Goal: Navigation & Orientation: Find specific page/section

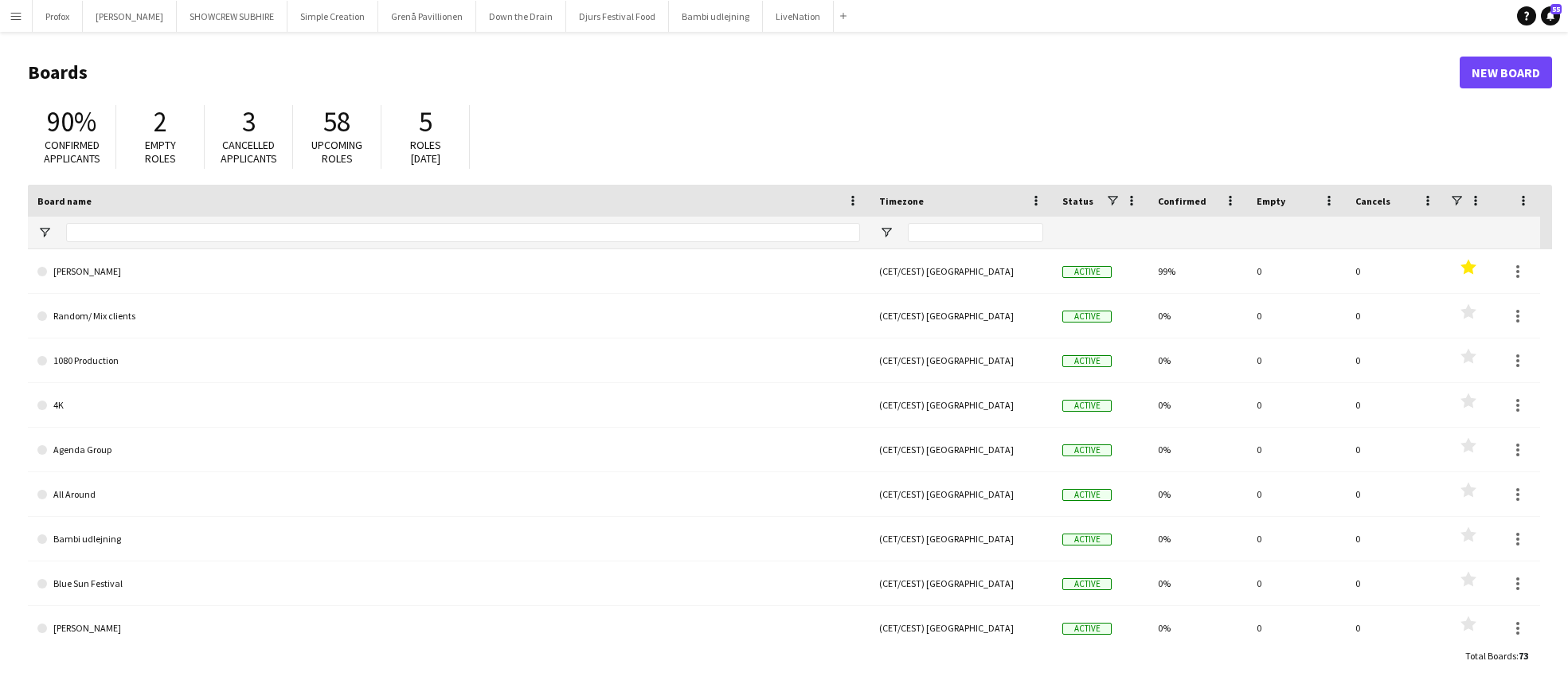
click at [21, 15] on app-icon "Menu" at bounding box center [16, 16] width 13 height 13
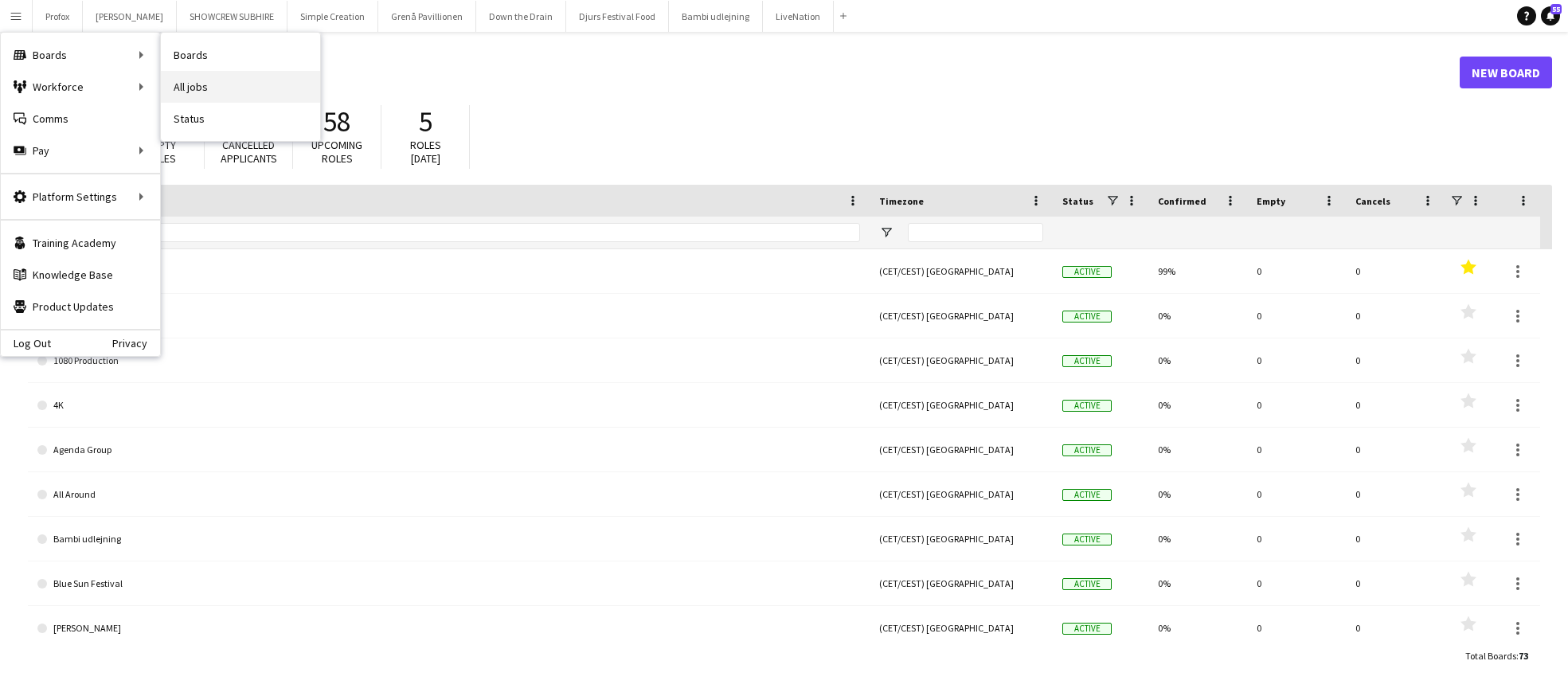
click at [202, 81] on link "All jobs" at bounding box center [240, 87] width 159 height 32
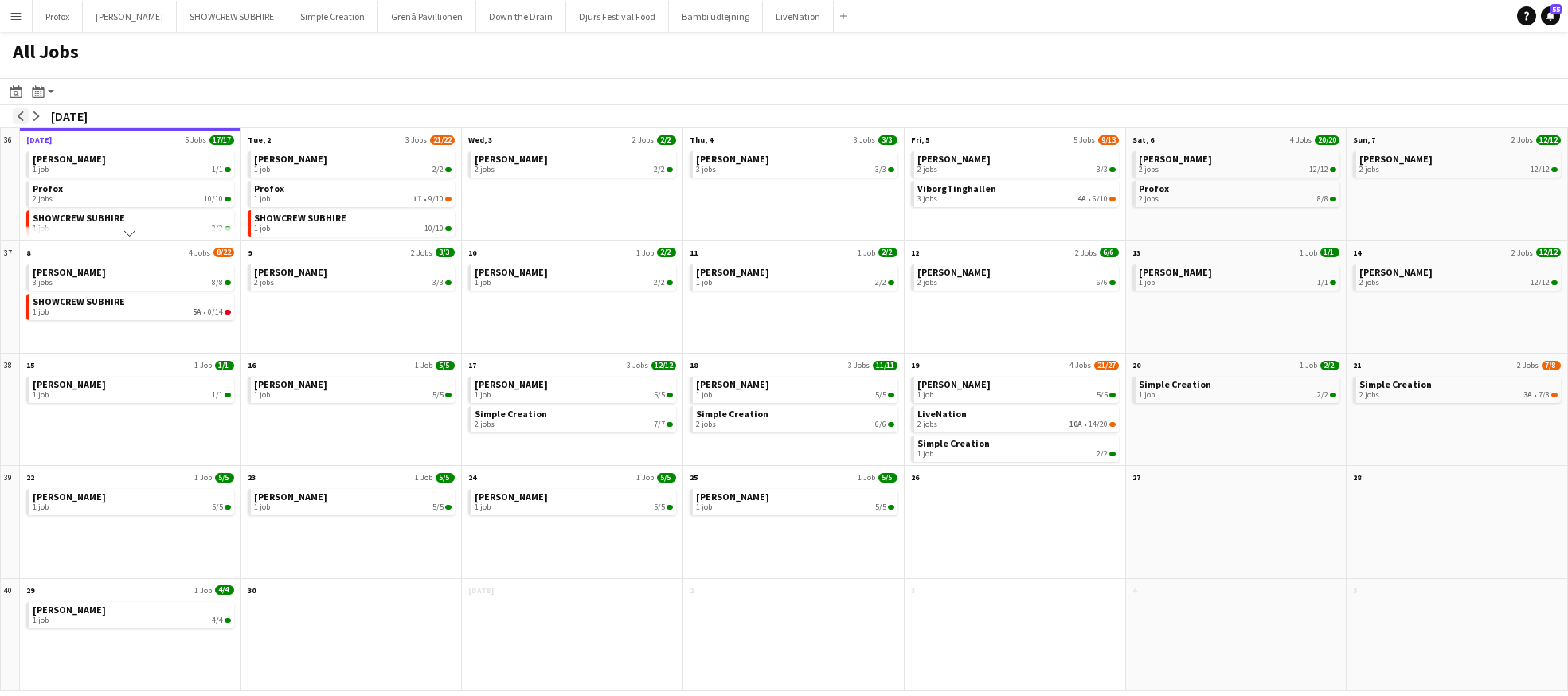
click at [24, 115] on app-icon "arrow-left" at bounding box center [21, 116] width 9 height 9
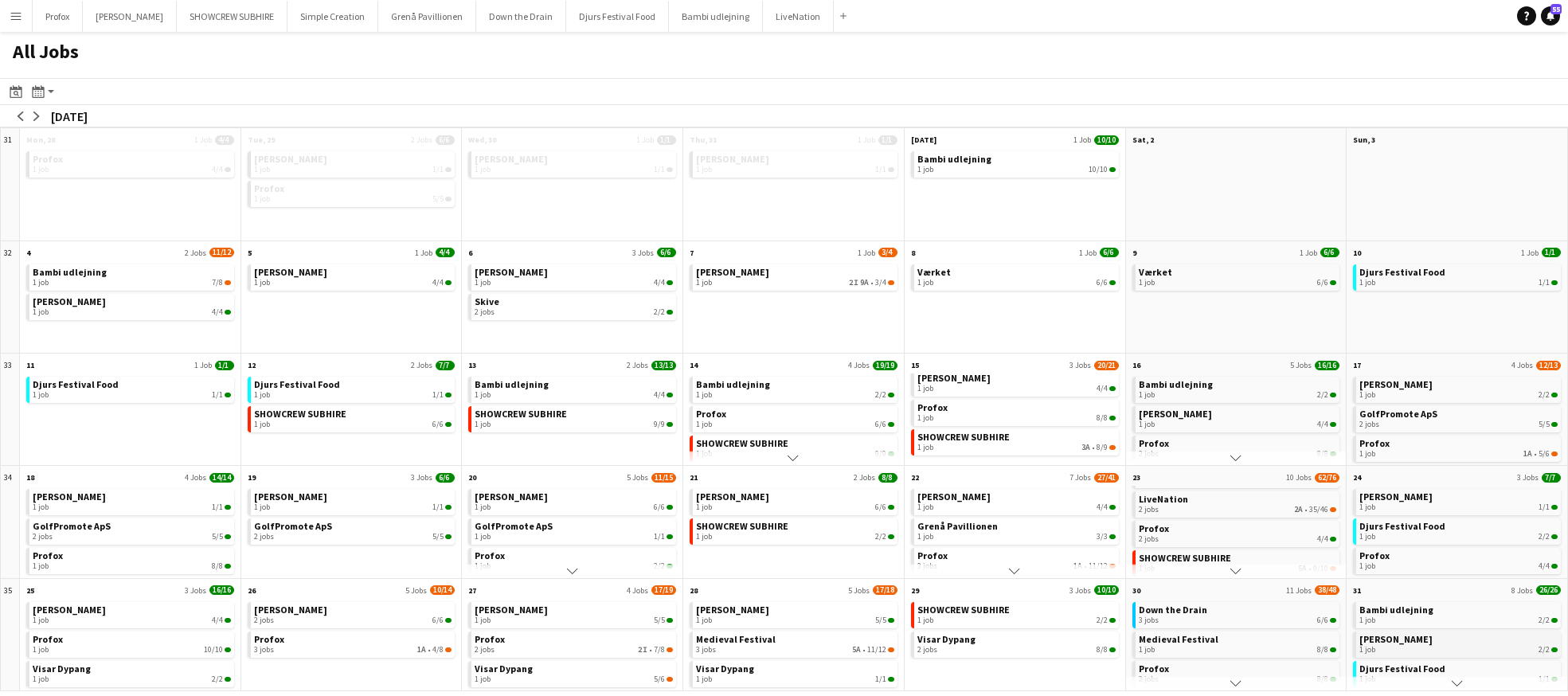
click at [1483, 642] on link "[PERSON_NAME] 1 job 2/2" at bounding box center [1458, 643] width 199 height 24
click at [142, 14] on button "[PERSON_NAME] Close" at bounding box center [130, 16] width 94 height 31
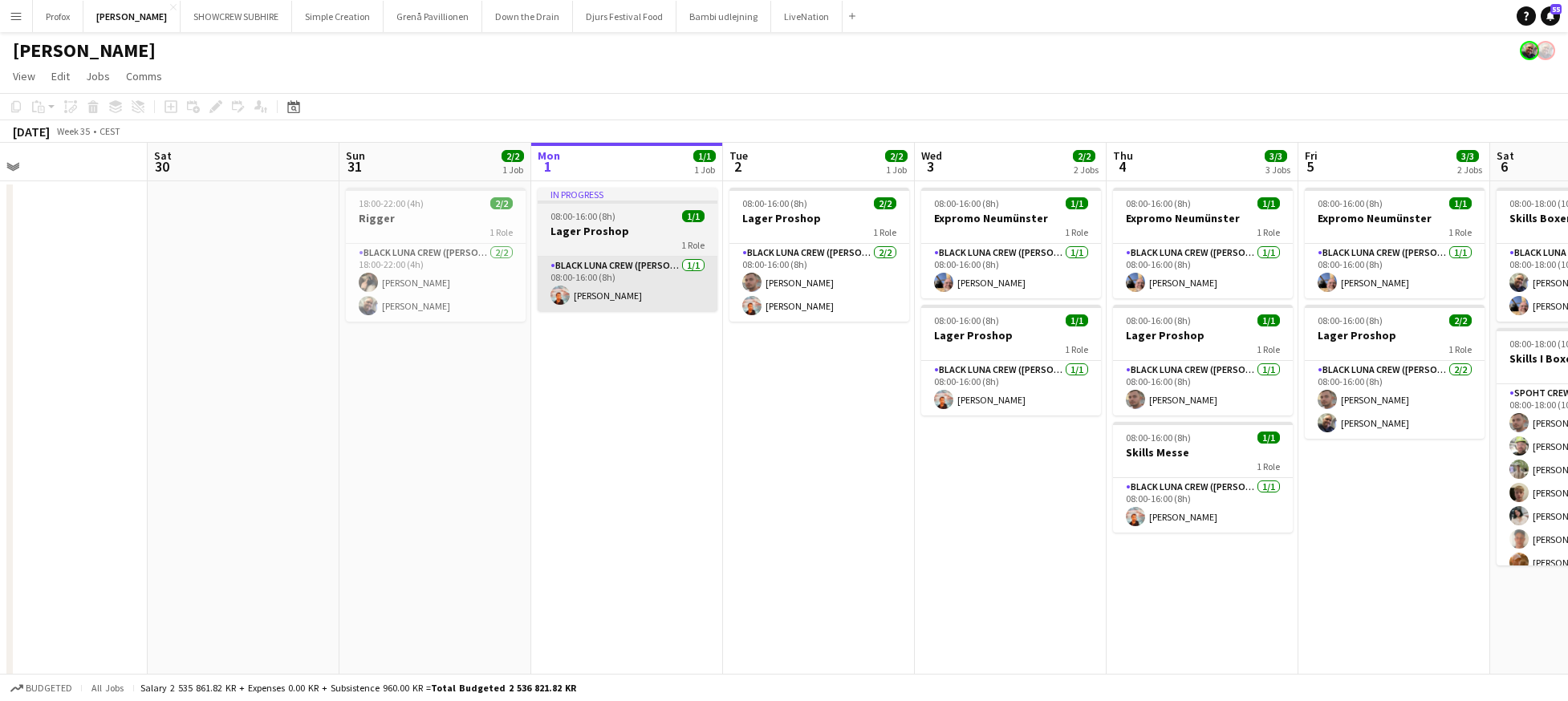
scroll to position [0, 335]
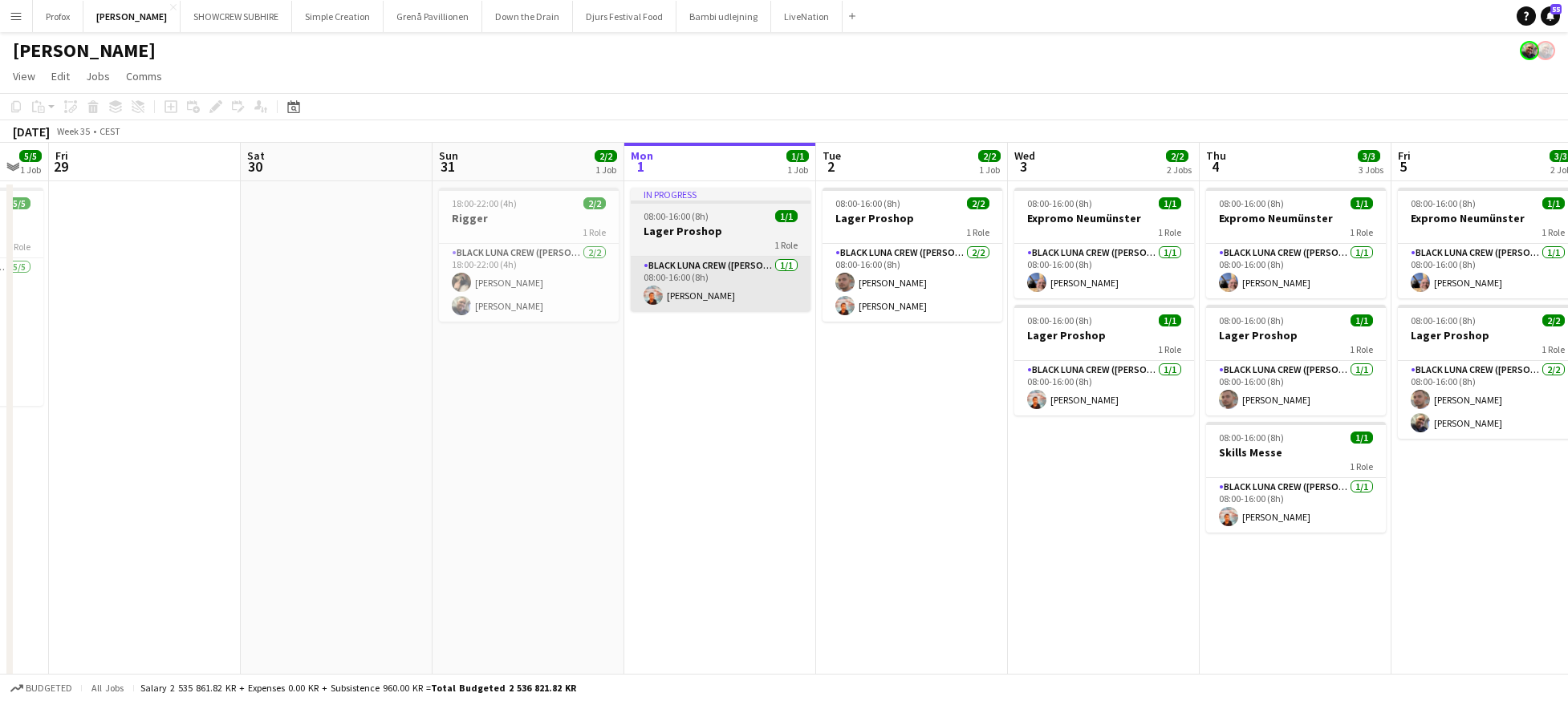
drag, startPoint x: 255, startPoint y: 244, endPoint x: 685, endPoint y: 273, distance: 431.0
click at [688, 273] on app-calendar-viewport "Wed 27 Thu 28 5/5 1 Job Fri 29 Sat 30 Sun 31 2/2 1 Job Mon 1 1/1 1 Job Tue 2 2/…" at bounding box center [784, 421] width 1568 height 557
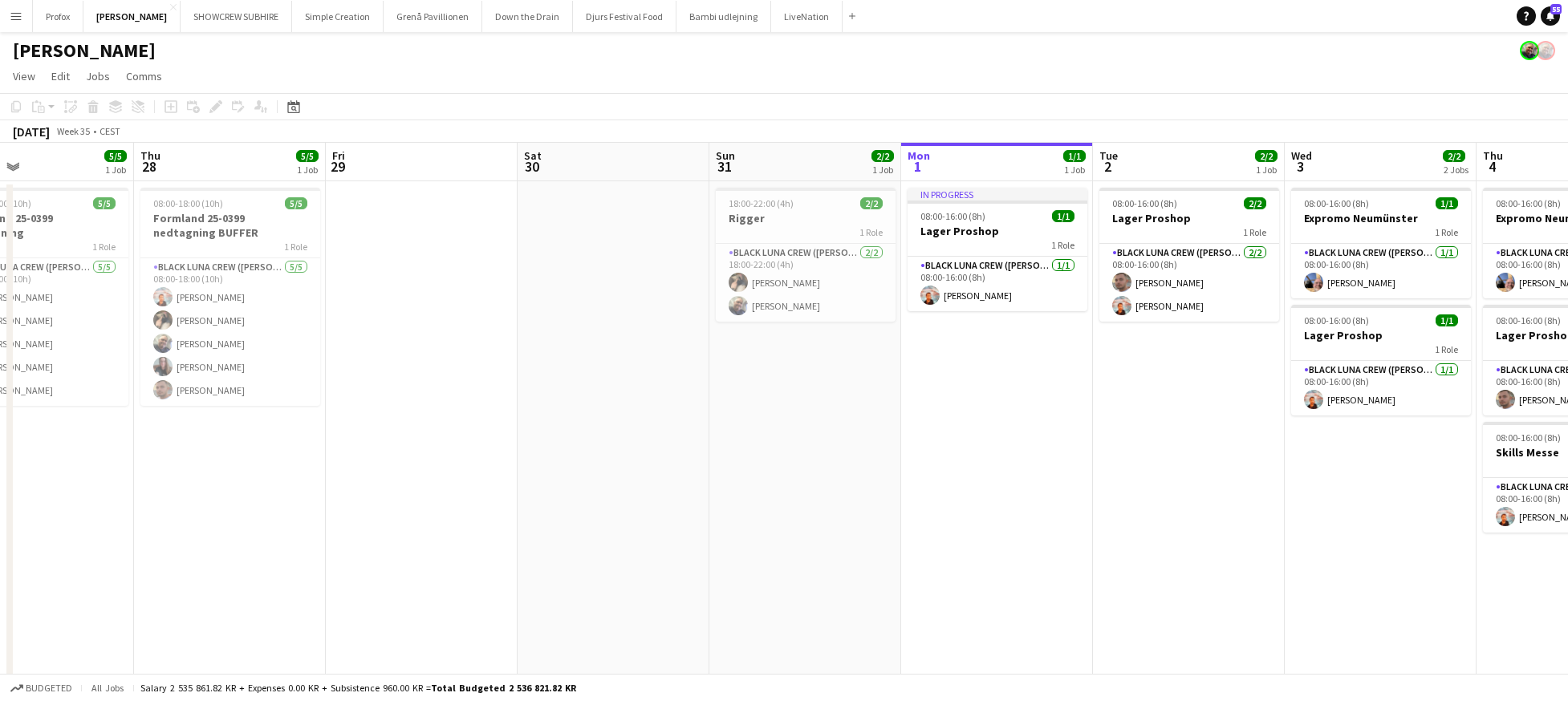
drag, startPoint x: 498, startPoint y: 236, endPoint x: 772, endPoint y: 231, distance: 274.0
click at [773, 231] on app-calendar-viewport "Mon 25 4/4 1 Job Tue 26 6/6 2 Jobs Wed 27 5/5 1 Job Thu 28 5/5 1 Job Fri 29 Sat…" at bounding box center [784, 421] width 1568 height 557
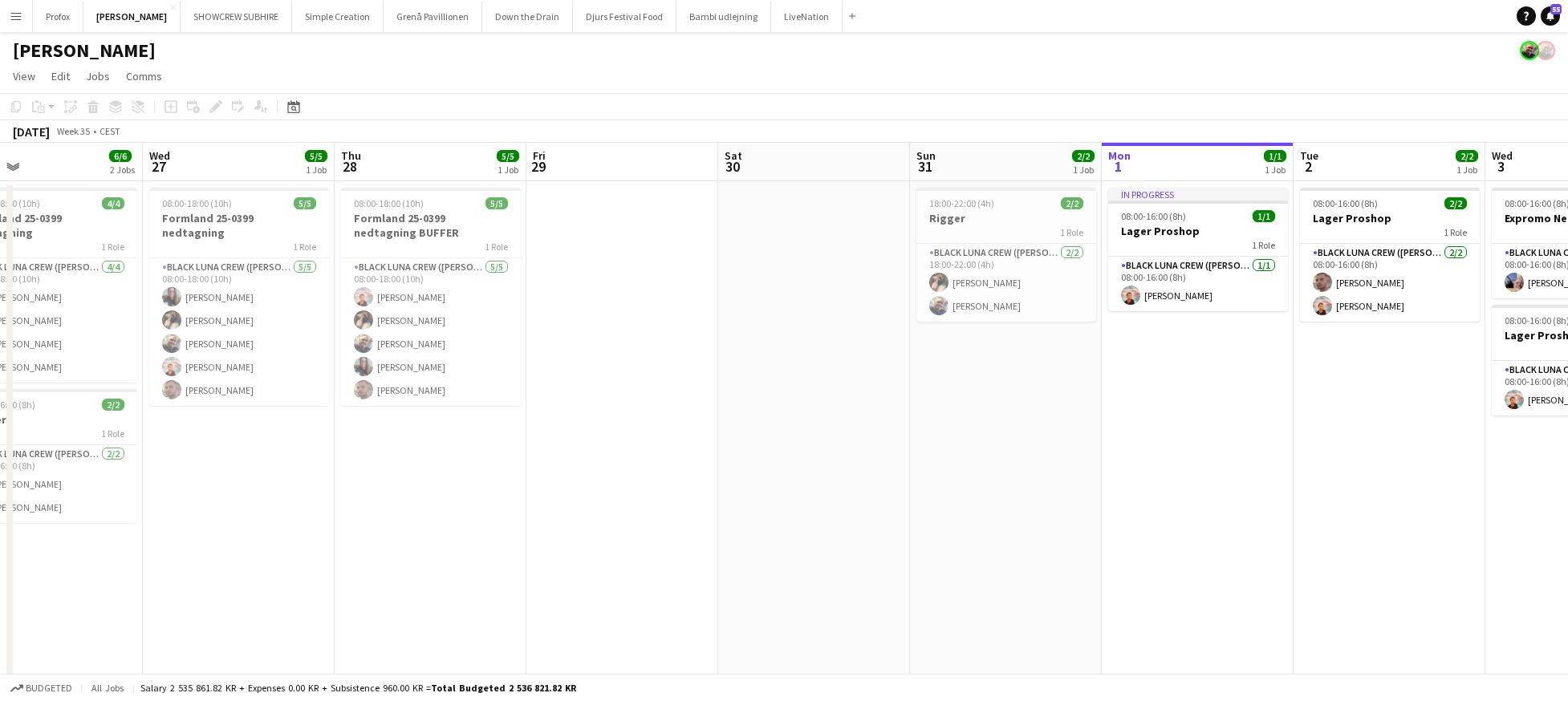
scroll to position [0, 432]
drag, startPoint x: 236, startPoint y: 245, endPoint x: 439, endPoint y: 249, distance: 203.0
click at [439, 247] on app-calendar-viewport "Sun 24 1/1 1 Job Mon 25 4/4 1 Job Tue 26 6/6 2 Jobs Wed 27 5/5 1 Job Thu 28 5/5…" at bounding box center [784, 421] width 1568 height 557
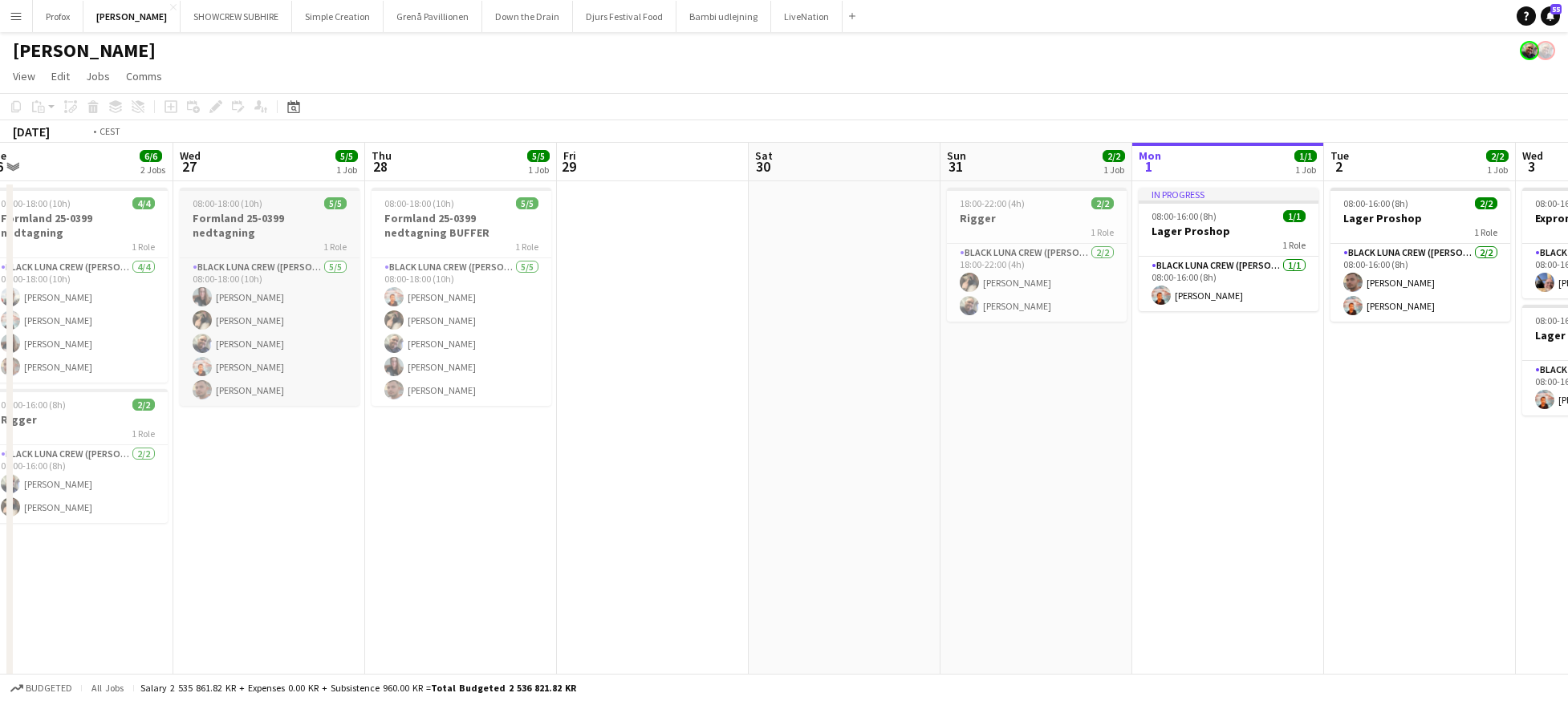
drag, startPoint x: 193, startPoint y: 242, endPoint x: 591, endPoint y: 236, distance: 398.0
click at [610, 236] on app-calendar-viewport "Sun 24 1/1 1 Job Mon 25 4/4 1 Job Tue 26 6/6 2 Jobs Wed 27 5/5 1 Job Thu 28 5/5…" at bounding box center [784, 421] width 1568 height 557
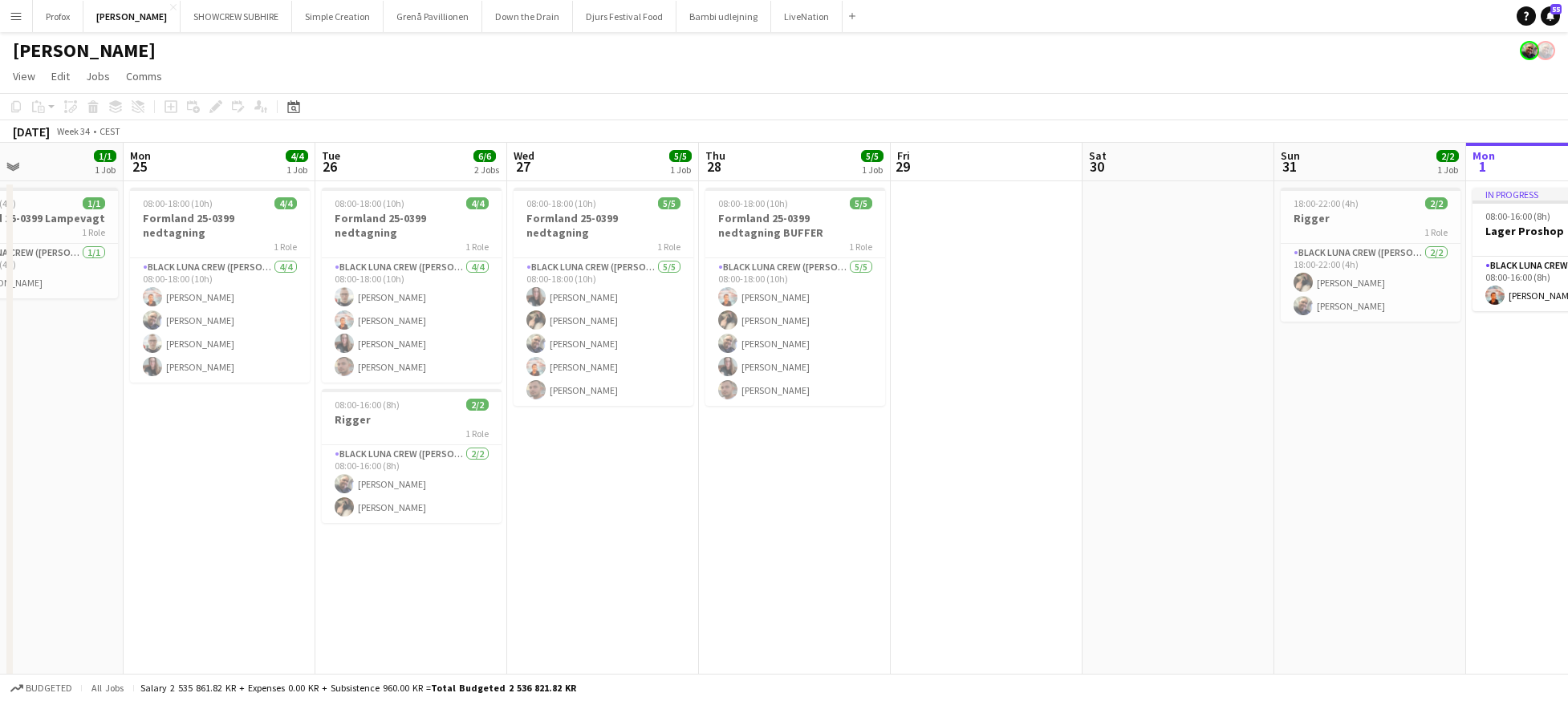
drag, startPoint x: 416, startPoint y: 242, endPoint x: 502, endPoint y: 236, distance: 86.2
click at [549, 240] on app-calendar-viewport "Fri 22 4/4 1 Job Sat 23 4/4 1 Job Sun 24 1/1 1 Job Mon 25 4/4 1 Job Tue 26 6/6 …" at bounding box center [784, 421] width 1568 height 557
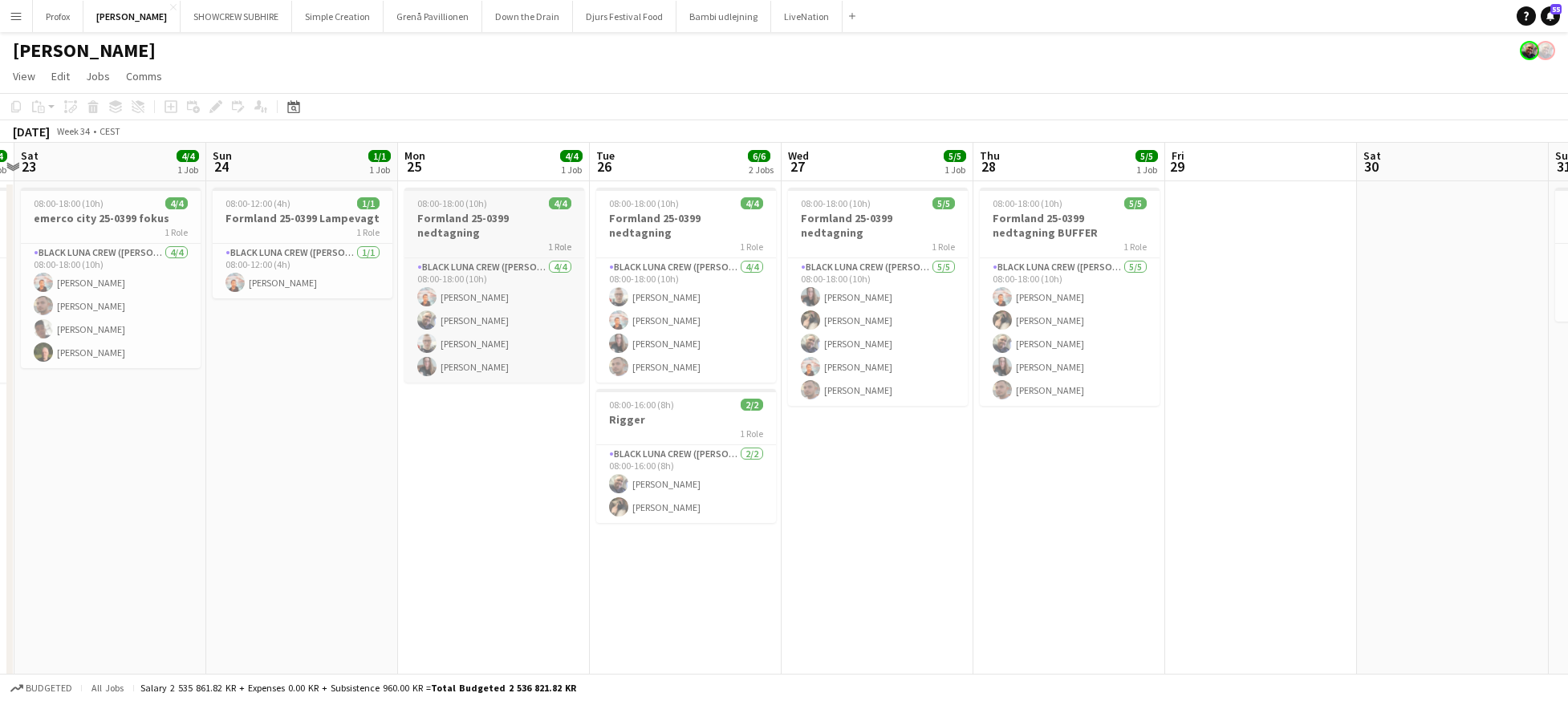
drag, startPoint x: 481, startPoint y: 237, endPoint x: 455, endPoint y: 231, distance: 26.7
click at [522, 236] on app-calendar-viewport "Thu 21 6/6 1 Job Fri 22 4/4 1 Job Sat 23 4/4 1 Job Sun 24 1/1 1 Job Mon 25 4/4 …" at bounding box center [784, 421] width 1568 height 557
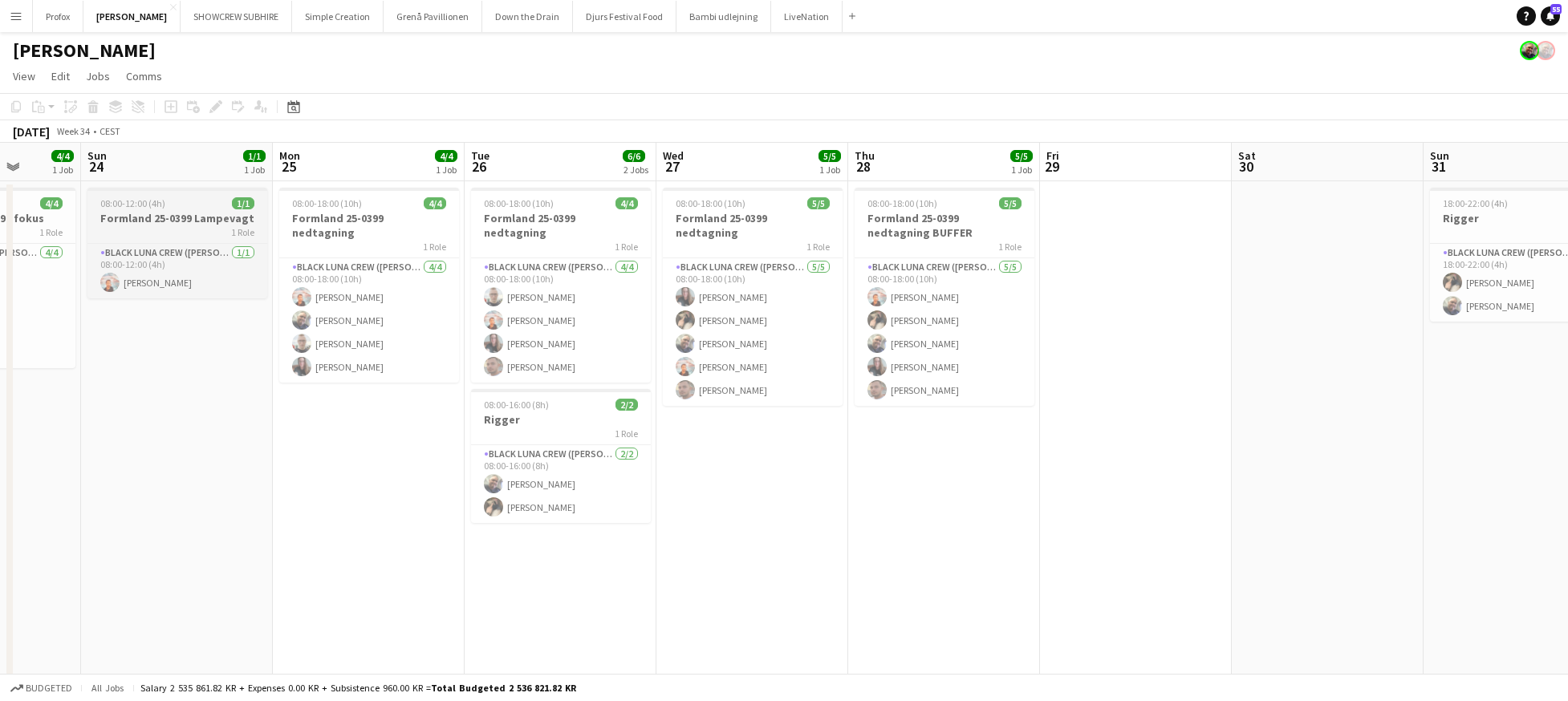
drag, startPoint x: 336, startPoint y: 228, endPoint x: 289, endPoint y: 228, distance: 47.0
click at [404, 233] on app-calendar-viewport "Thu 21 6/6 1 Job Fri 22 4/4 1 Job Sat 23 4/4 1 Job Sun 24 1/1 1 Job Mon 25 4/4 …" at bounding box center [784, 421] width 1568 height 557
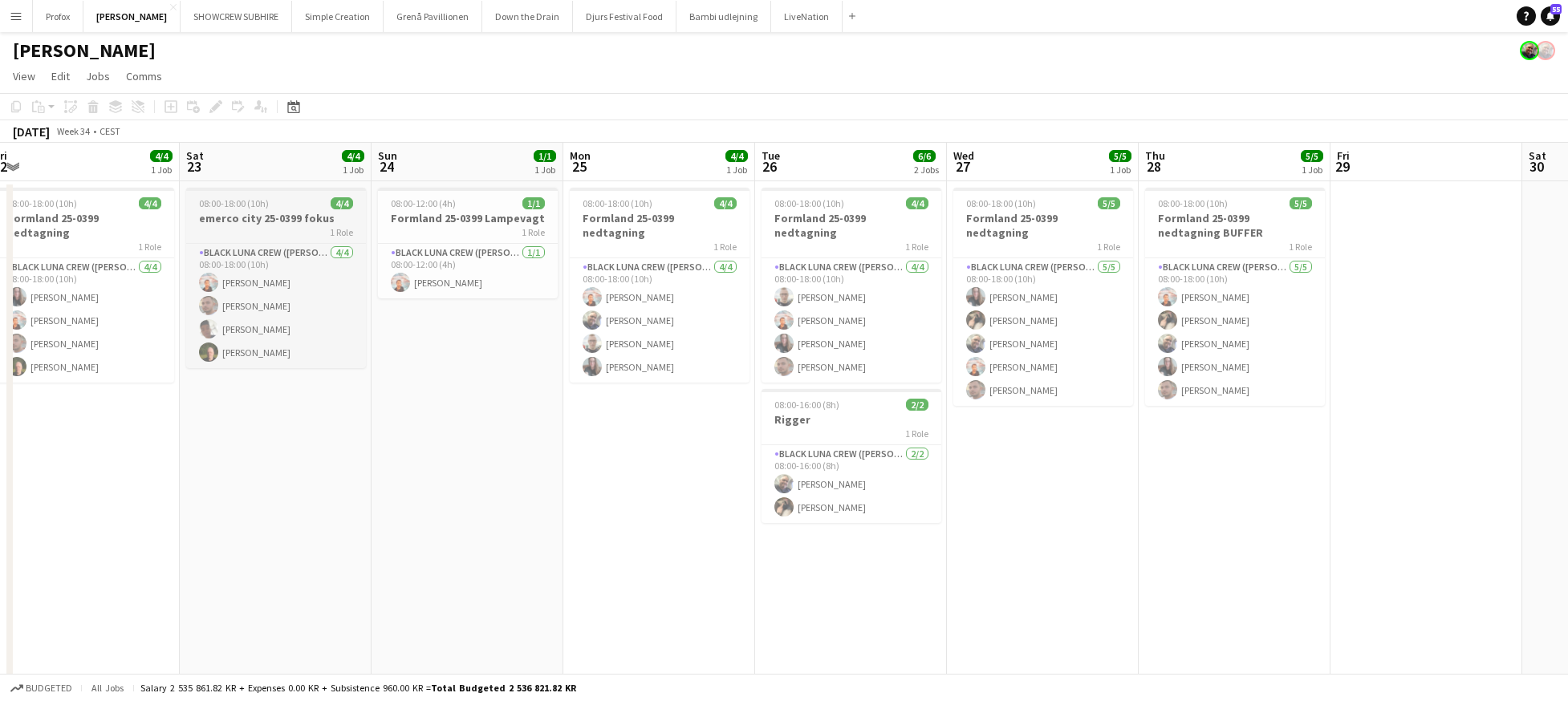
drag, startPoint x: 371, startPoint y: 233, endPoint x: 352, endPoint y: 231, distance: 19.1
click at [369, 233] on app-calendar-viewport "Wed 20 6/6 1 Job Thu 21 6/6 1 Job Fri 22 4/4 1 Job Sat 23 4/4 1 Job Sun 24 1/1 …" at bounding box center [784, 421] width 1568 height 557
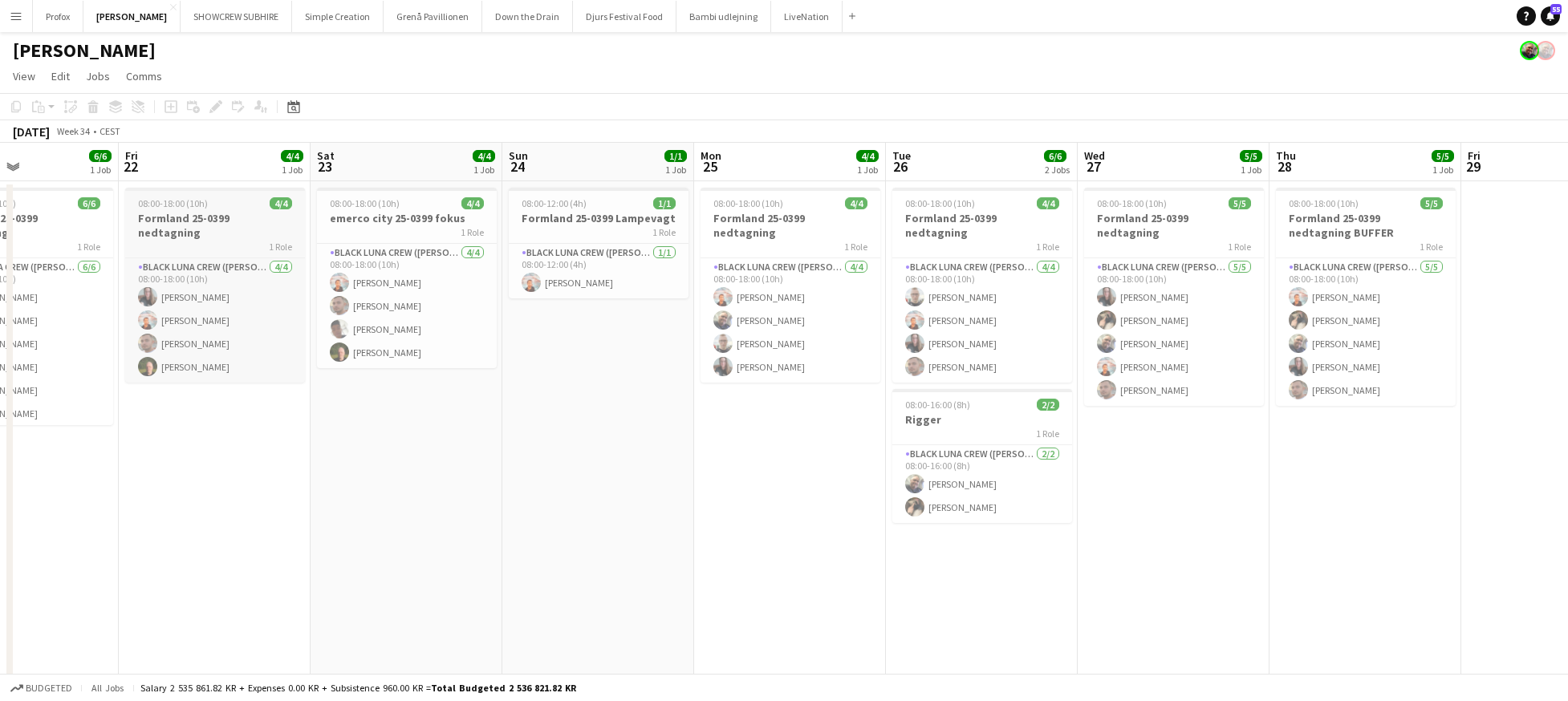
drag, startPoint x: 342, startPoint y: 240, endPoint x: 242, endPoint y: 236, distance: 100.1
click at [342, 239] on app-calendar-viewport "Tue 19 Wed 20 6/6 1 Job Thu 21 6/6 1 Job Fri 22 4/4 1 Job Sat 23 4/4 1 Job Sun …" at bounding box center [784, 421] width 1568 height 557
drag, startPoint x: 205, startPoint y: 235, endPoint x: 323, endPoint y: 238, distance: 118.0
click at [500, 237] on app-calendar-viewport "Tue 19 1/1 1 Job Wed 20 6/6 1 Job Thu 21 6/6 1 Job Fri 22 4/4 1 Job Sat 23 4/4 …" at bounding box center [784, 421] width 1568 height 557
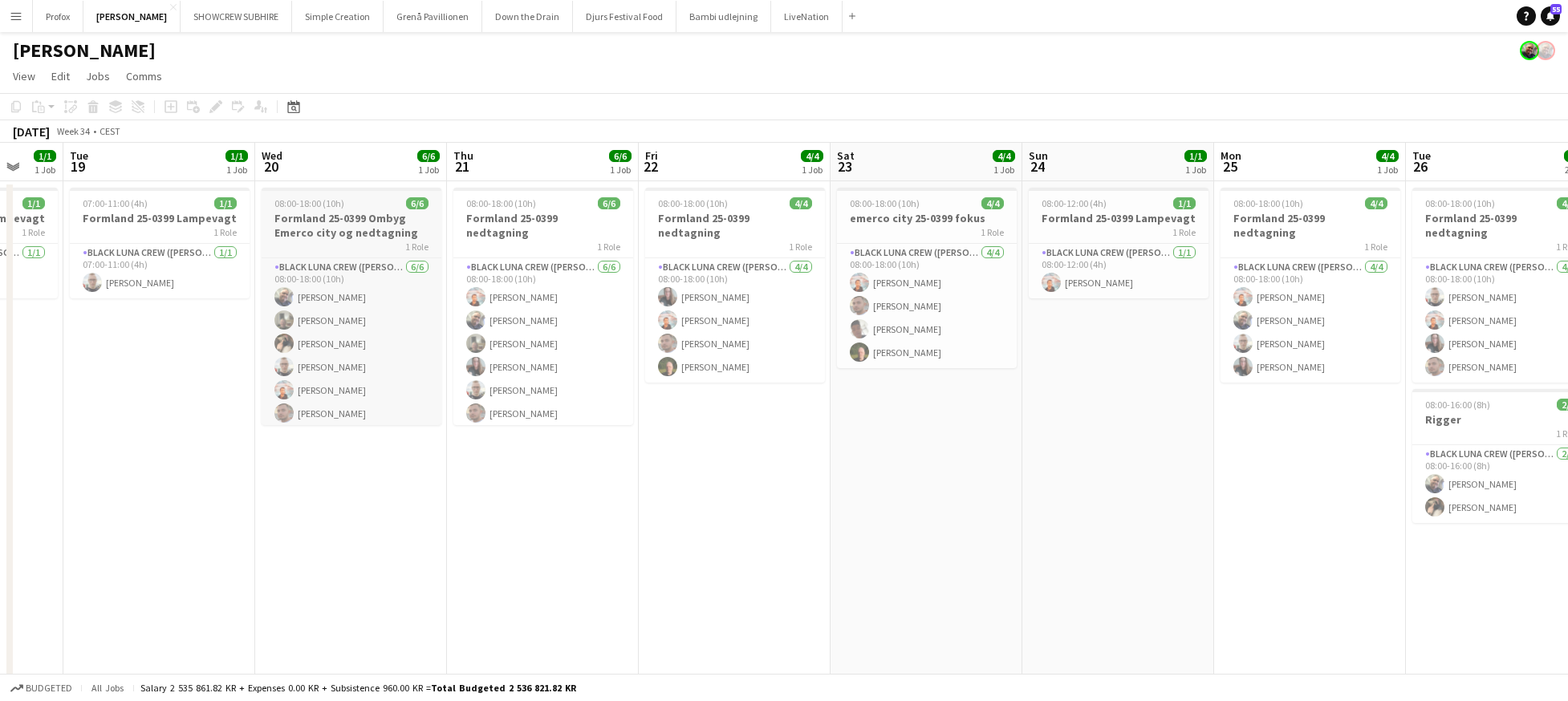
drag, startPoint x: 473, startPoint y: 250, endPoint x: 268, endPoint y: 245, distance: 205.1
click at [517, 249] on app-calendar-viewport "Sun 17 Mon 18 1/1 1 Job Tue 19 1/1 1 Job Wed 20 6/6 1 Job Thu 21 6/6 1 Job Fri …" at bounding box center [784, 421] width 1568 height 557
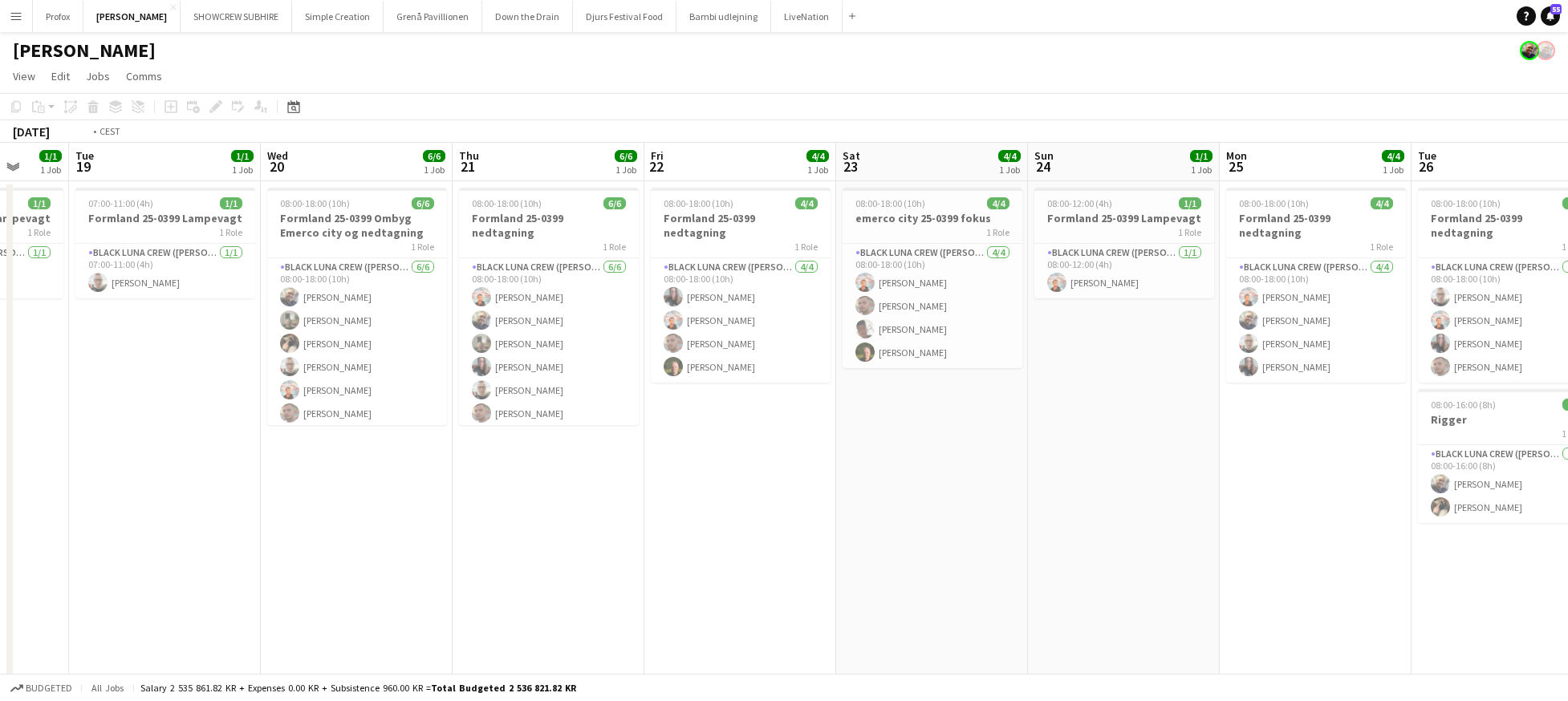
drag, startPoint x: 289, startPoint y: 245, endPoint x: 487, endPoint y: 240, distance: 198.1
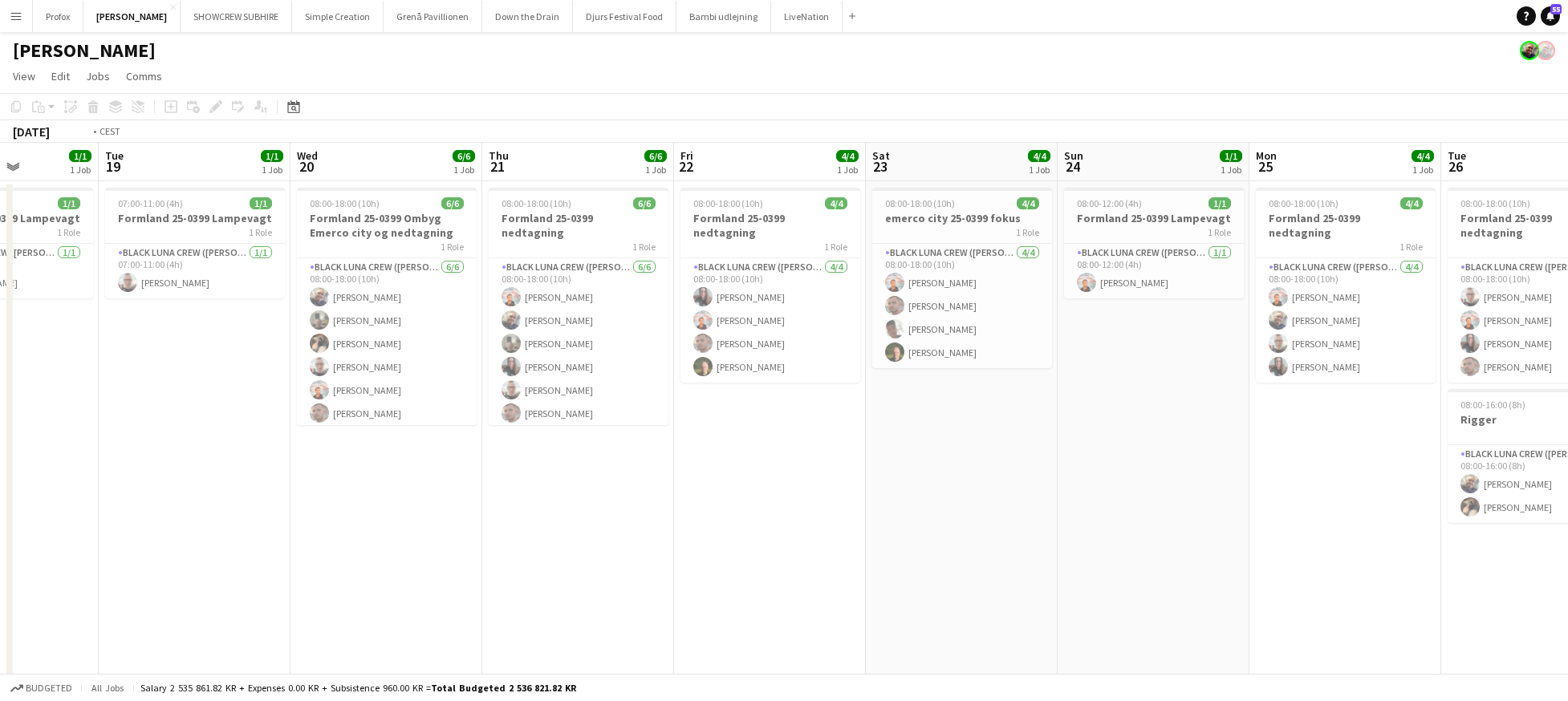
click at [489, 241] on app-calendar-viewport "Sat 16 4/4 1 Job Sun 17 2/2 1 Job Mon 18 1/1 1 Job Tue 19 1/1 1 Job Wed 20 6/6 …" at bounding box center [784, 421] width 1568 height 557
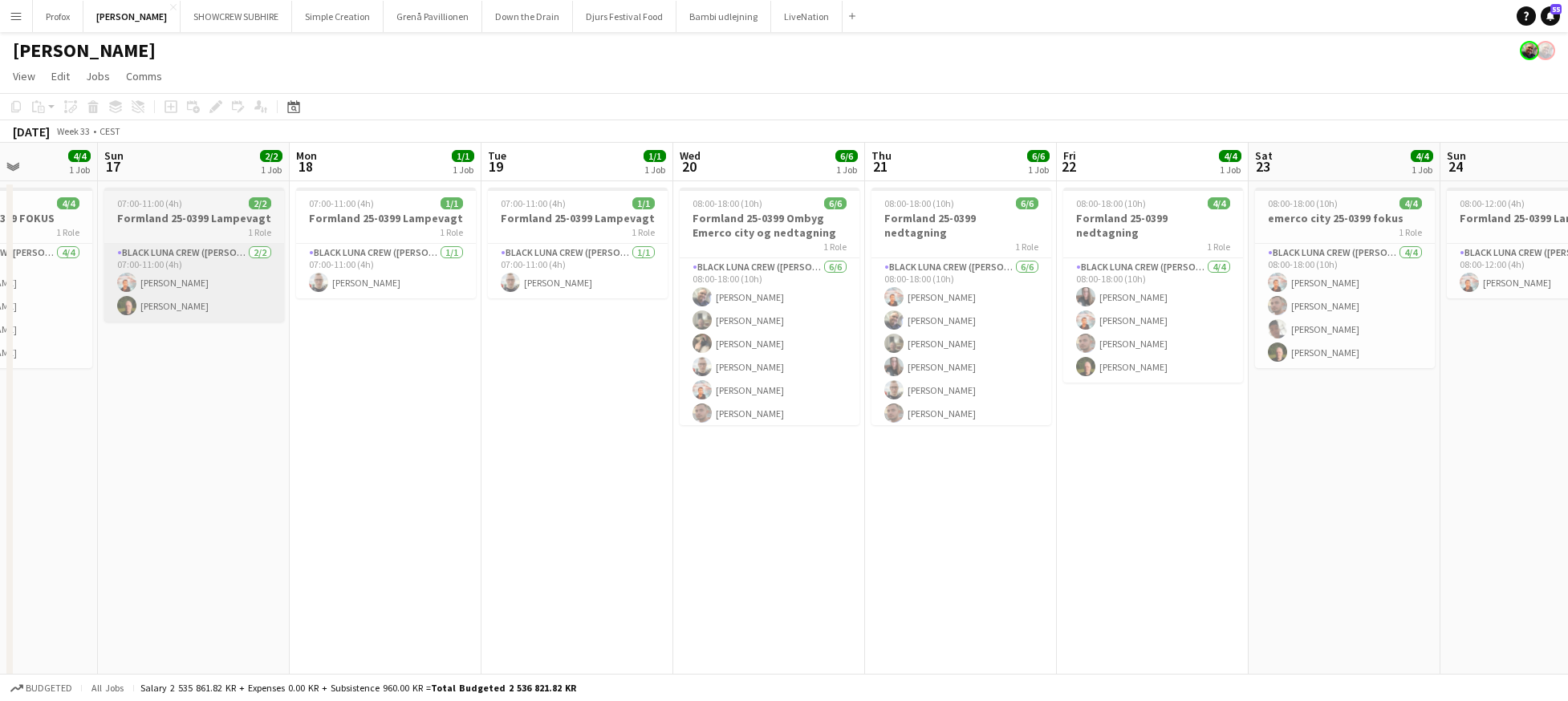
drag, startPoint x: 423, startPoint y: 247, endPoint x: 258, endPoint y: 247, distance: 165.0
click at [532, 249] on app-calendar-viewport "Fri 15 4/4 1 Job Sat 16 4/4 1 Job Sun 17 2/2 1 Job Mon 18 1/1 1 Job Tue 19 1/1 …" at bounding box center [784, 421] width 1568 height 557
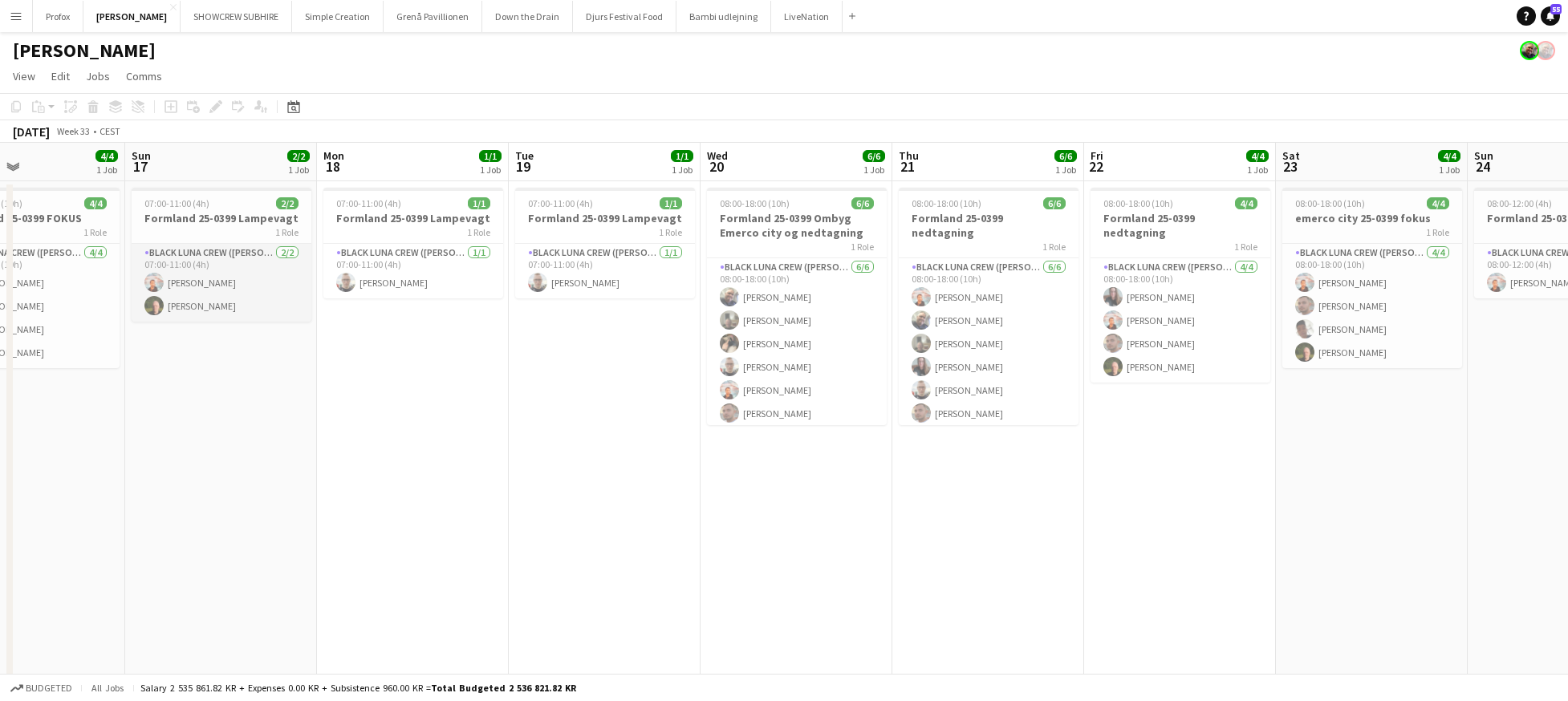
drag, startPoint x: 362, startPoint y: 254, endPoint x: 459, endPoint y: 249, distance: 97.1
click at [517, 254] on app-calendar-viewport "Thu 14 Fri 15 4/4 1 Job Sat 16 4/4 1 Job Sun 17 2/2 1 Job Mon 18 1/1 1 Job Tue …" at bounding box center [784, 421] width 1568 height 557
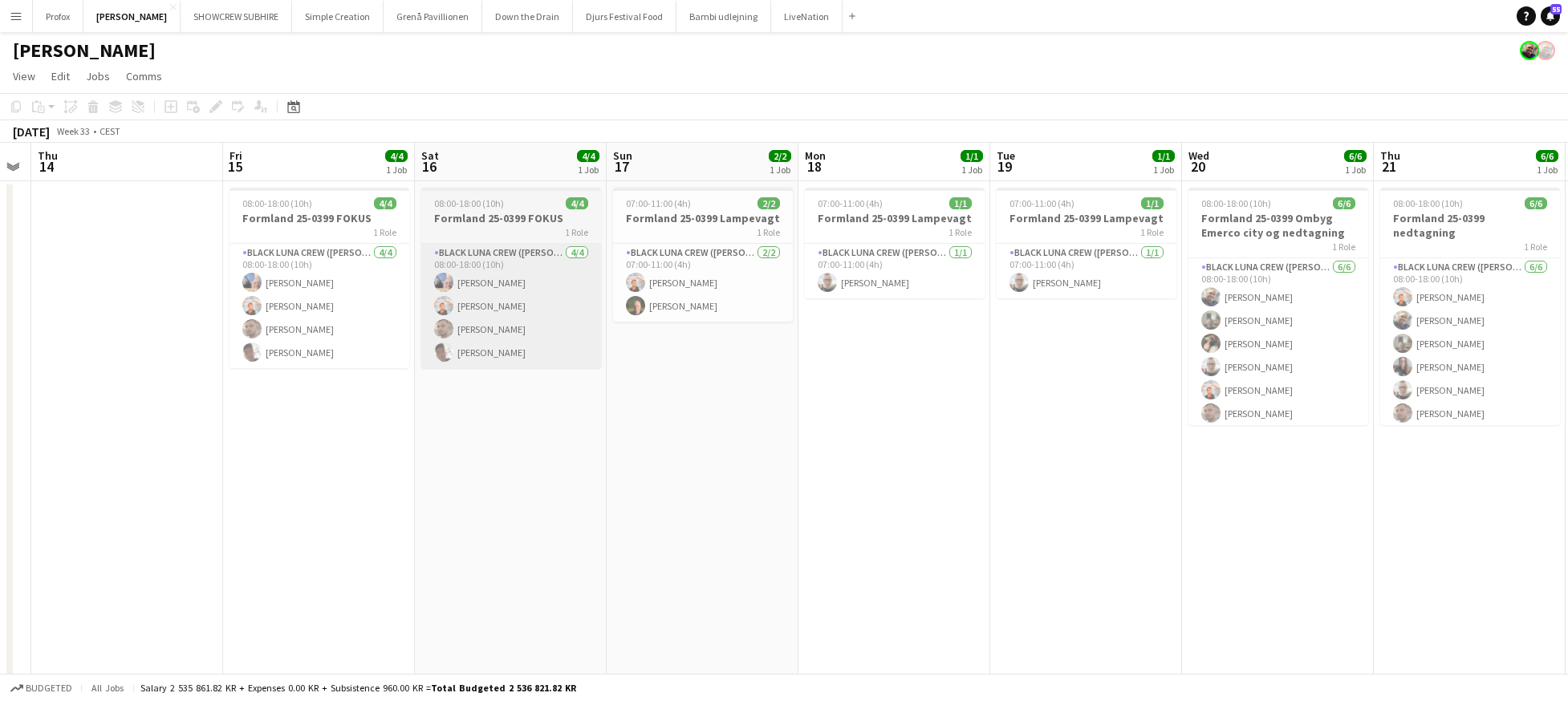
drag, startPoint x: 528, startPoint y: 253, endPoint x: 588, endPoint y: 253, distance: 60.0
click at [588, 253] on app-calendar-viewport "Tue 12 Wed 13 Thu 14 Fri 15 4/4 1 Job Sat 16 4/4 1 Job Sun 17 2/2 1 Job Mon 18 …" at bounding box center [784, 421] width 1568 height 557
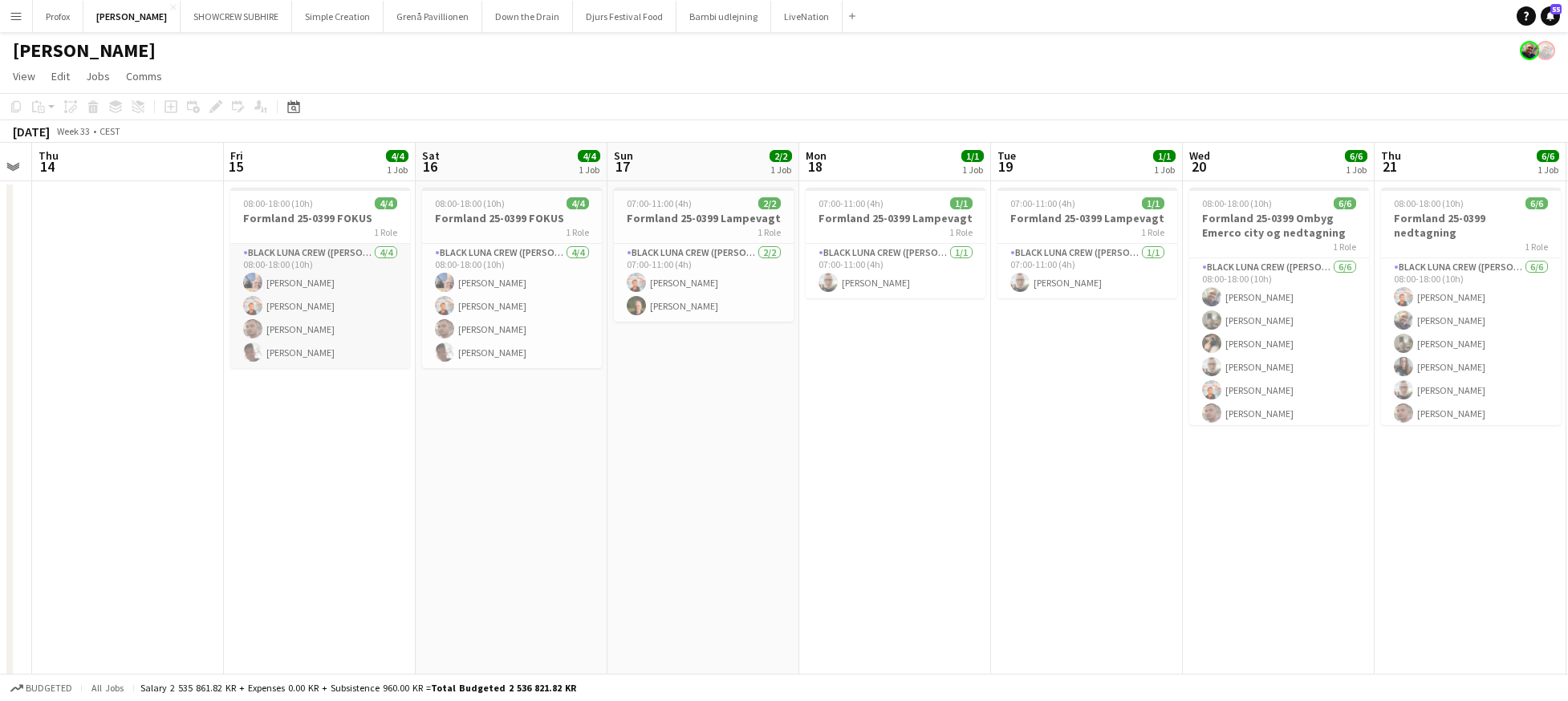
scroll to position [0, 493]
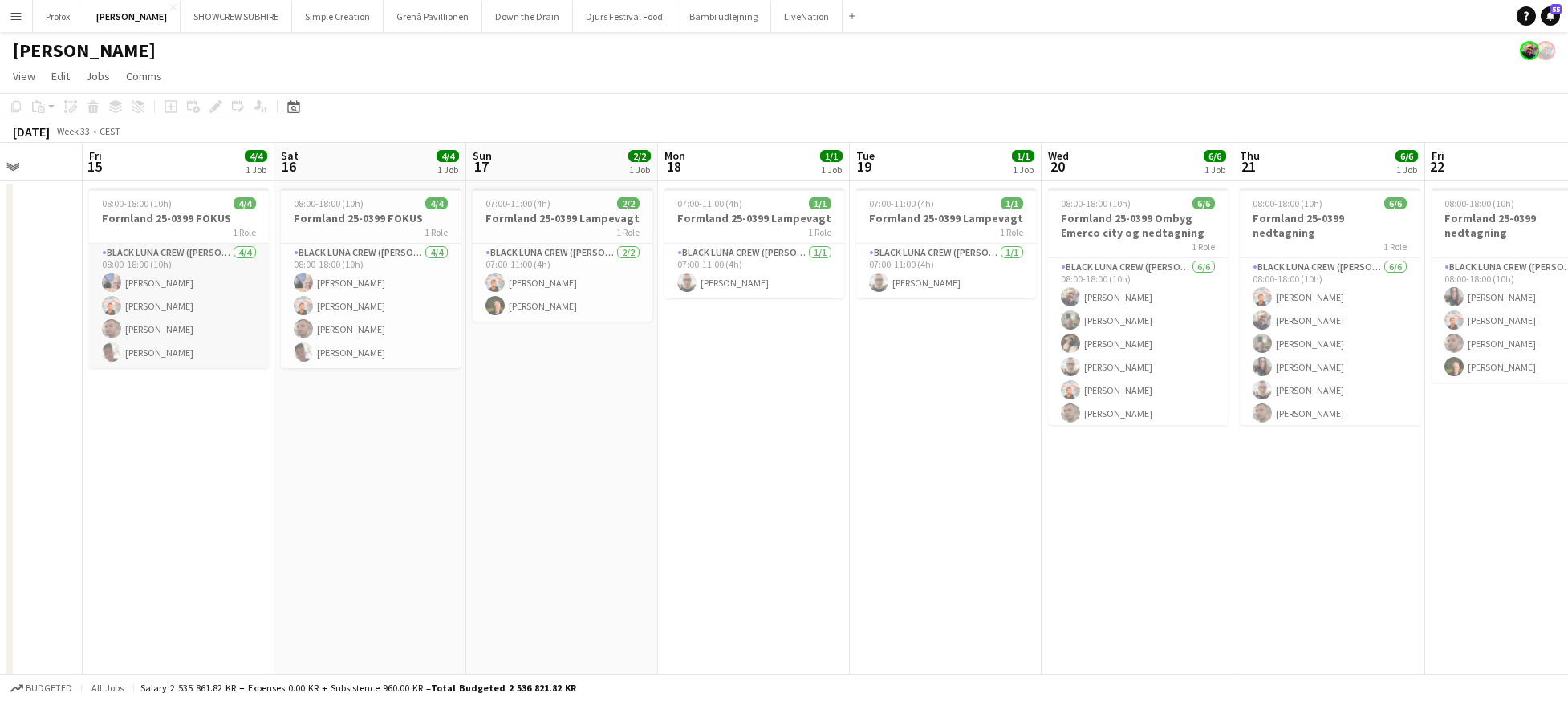
drag, startPoint x: 527, startPoint y: 252, endPoint x: 496, endPoint y: 256, distance: 31.3
click at [551, 252] on app-calendar-viewport "Tue 12 Wed 13 Thu 14 Fri 15 4/4 1 Job Sat 16 4/4 1 Job Sun 17 2/2 1 Job Mon 18 …" at bounding box center [784, 421] width 1568 height 557
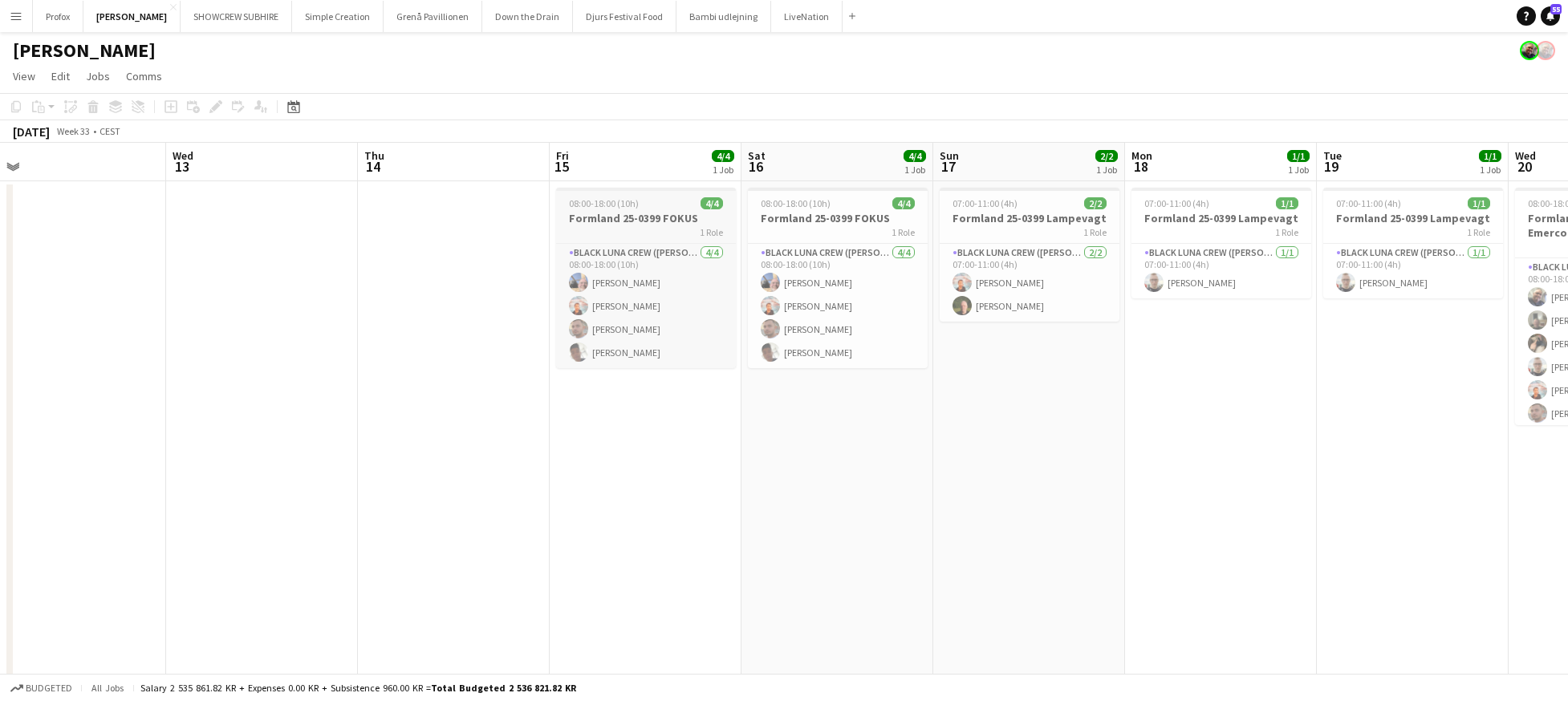
drag, startPoint x: 613, startPoint y: 269, endPoint x: 65, endPoint y: 234, distance: 549.1
click at [65, 232] on app-calendar-viewport "Sun 10 Mon 11 Tue 12 Wed 13 Thu 14 Fri 15 4/4 1 Job Sat 16 4/4 1 Job Sun 17 2/2…" at bounding box center [784, 421] width 1568 height 557
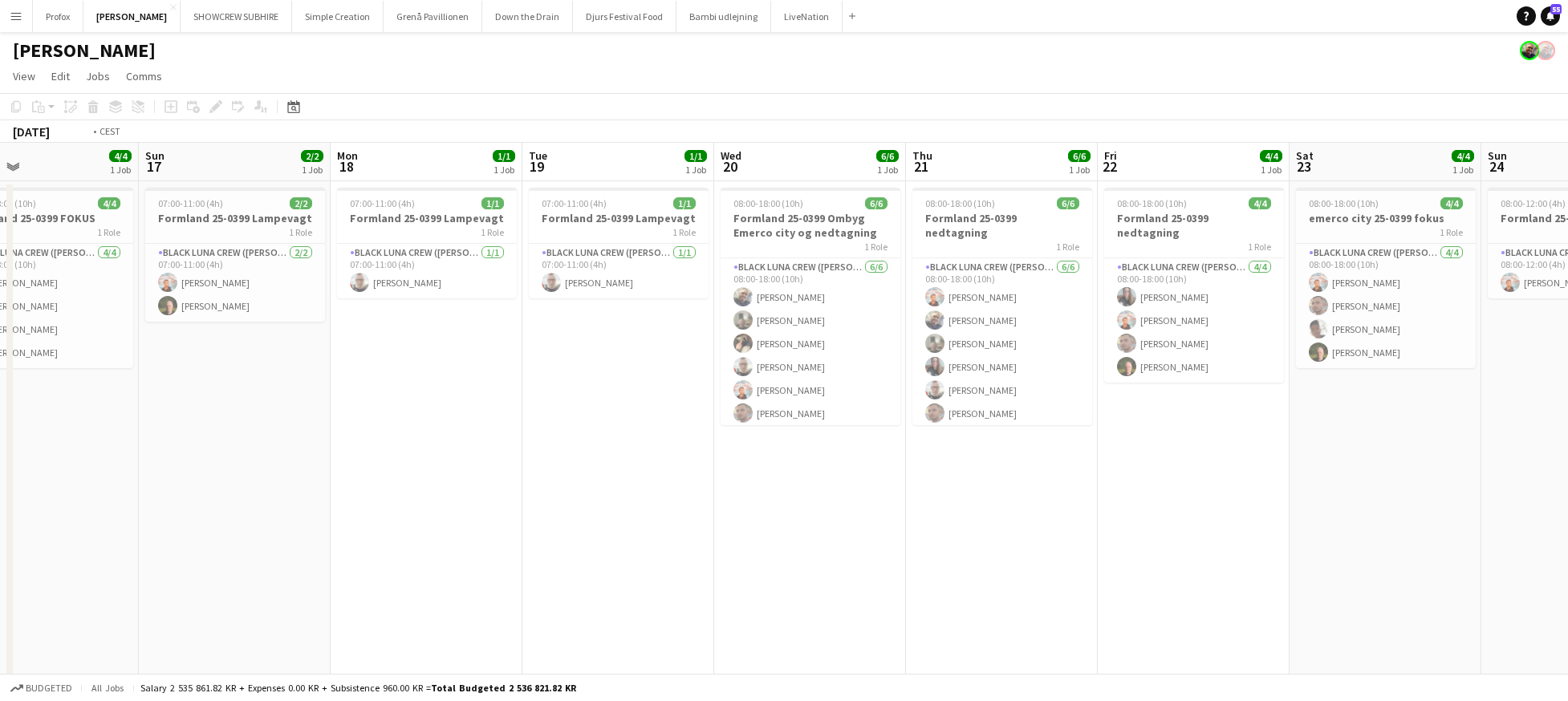
drag, startPoint x: 200, startPoint y: 224, endPoint x: 0, endPoint y: 212, distance: 200.4
click at [0, 212] on app-calendar-viewport "Wed 13 Thu 14 Fri 15 4/4 1 Job Sat 16 4/4 1 Job Sun 17 2/2 1 Job Mon 18 1/1 1 J…" at bounding box center [784, 421] width 1568 height 557
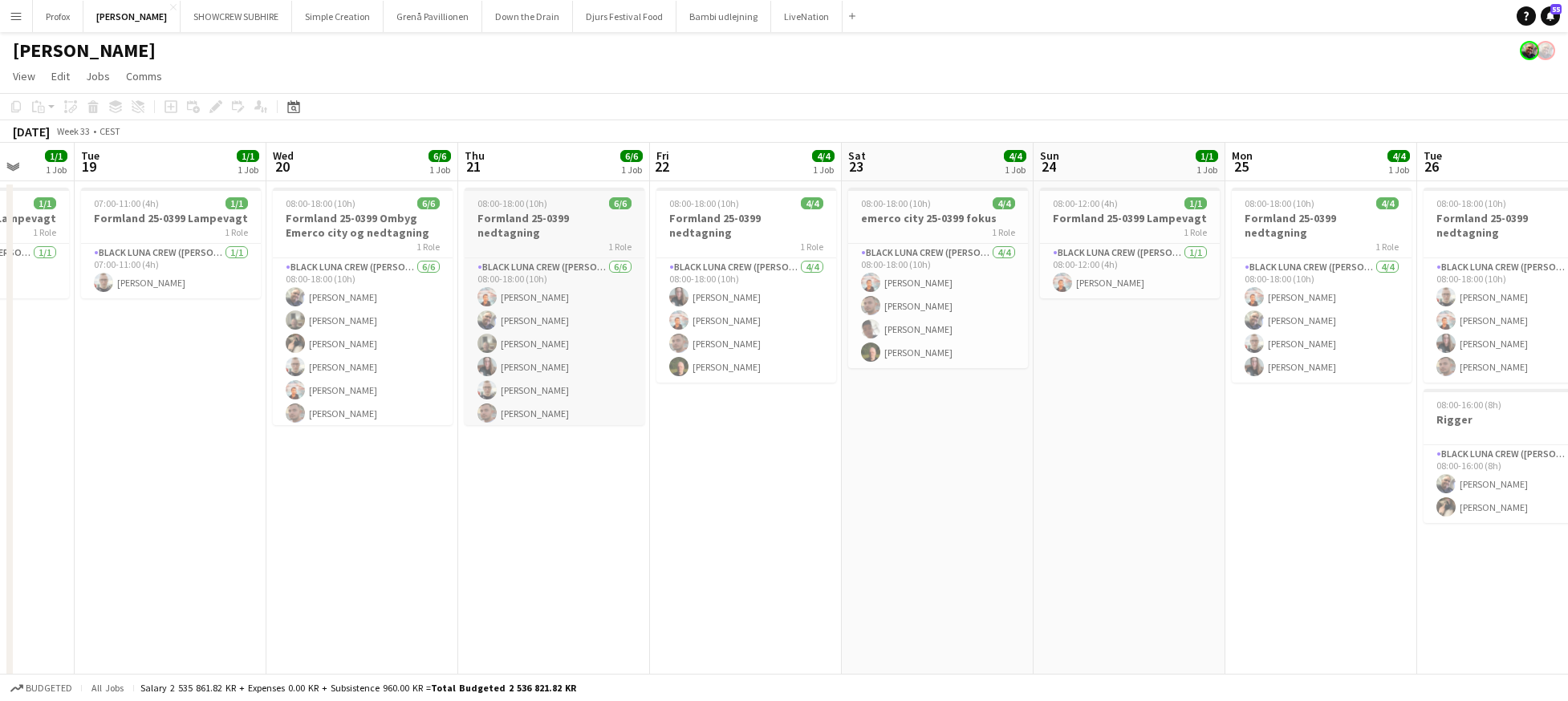
drag, startPoint x: 336, startPoint y: 235, endPoint x: 124, endPoint y: 236, distance: 212.0
click at [123, 234] on app-calendar-viewport "Fri 15 4/4 1 Job Sat 16 4/4 1 Job Sun 17 2/2 1 Job Mon 18 1/1 1 Job Tue 19 1/1 …" at bounding box center [784, 421] width 1568 height 557
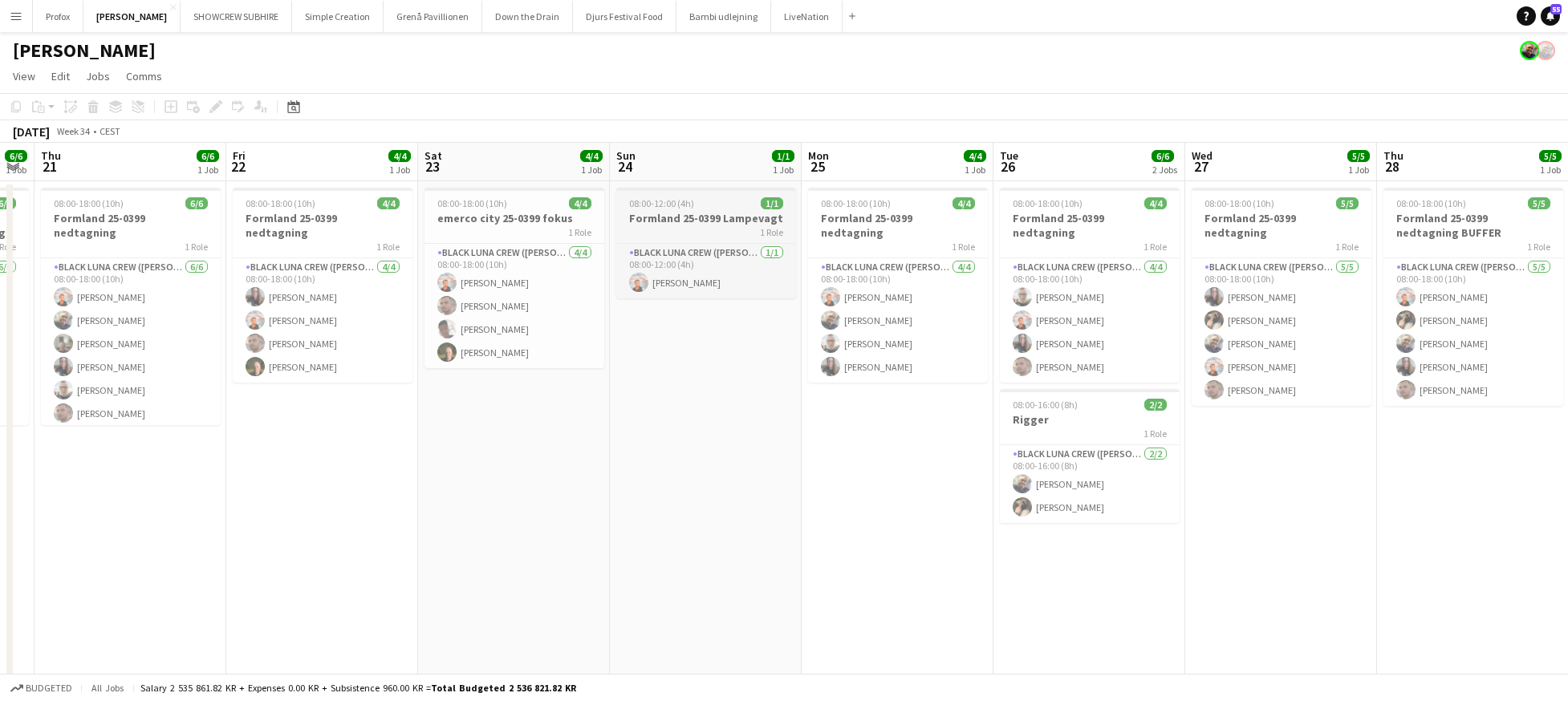
drag, startPoint x: 501, startPoint y: 234, endPoint x: 201, endPoint y: 205, distance: 301.4
click at [85, 205] on app-calendar-viewport "Sun 17 2/2 1 Job Mon 18 1/1 1 Job Tue 19 1/1 1 Job Wed 20 6/6 1 Job Thu 21 6/6 …" at bounding box center [784, 421] width 1568 height 557
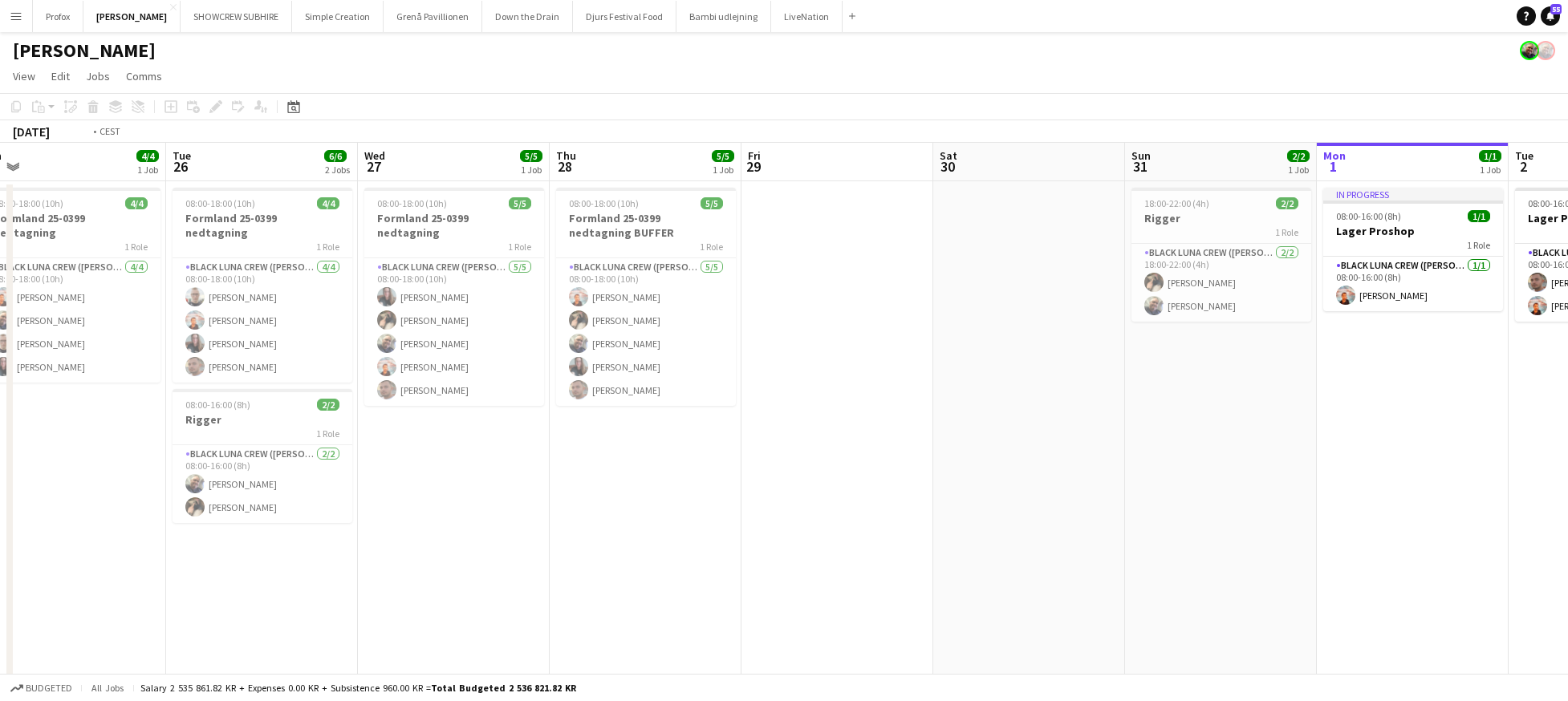
drag, startPoint x: 460, startPoint y: 220, endPoint x: 28, endPoint y: 195, distance: 432.7
click at [28, 195] on app-calendar-viewport "Thu 21 6/6 1 Job Fri 22 4/4 1 Job Sat 23 4/4 1 Job Sun 24 1/1 1 Job Mon 25 4/4 …" at bounding box center [784, 421] width 1568 height 557
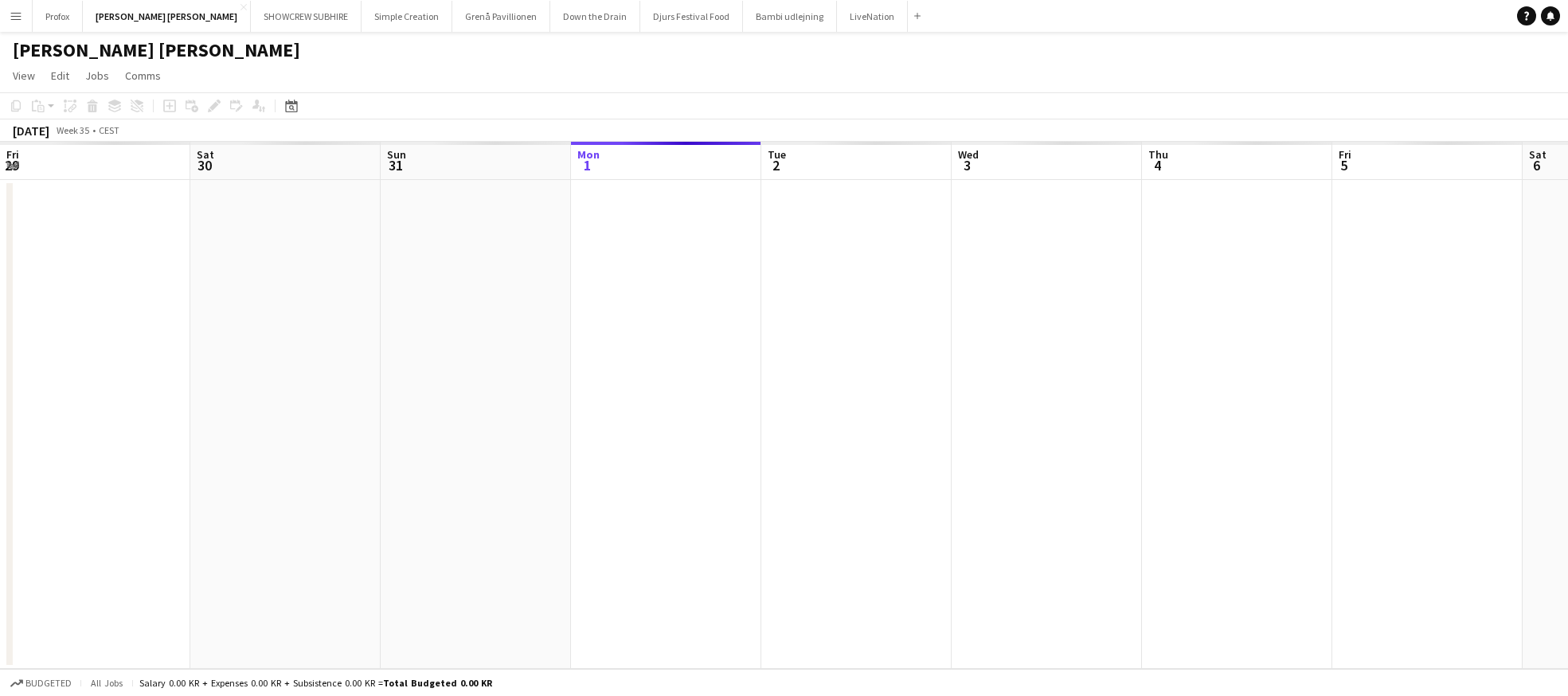
scroll to position [0, 380]
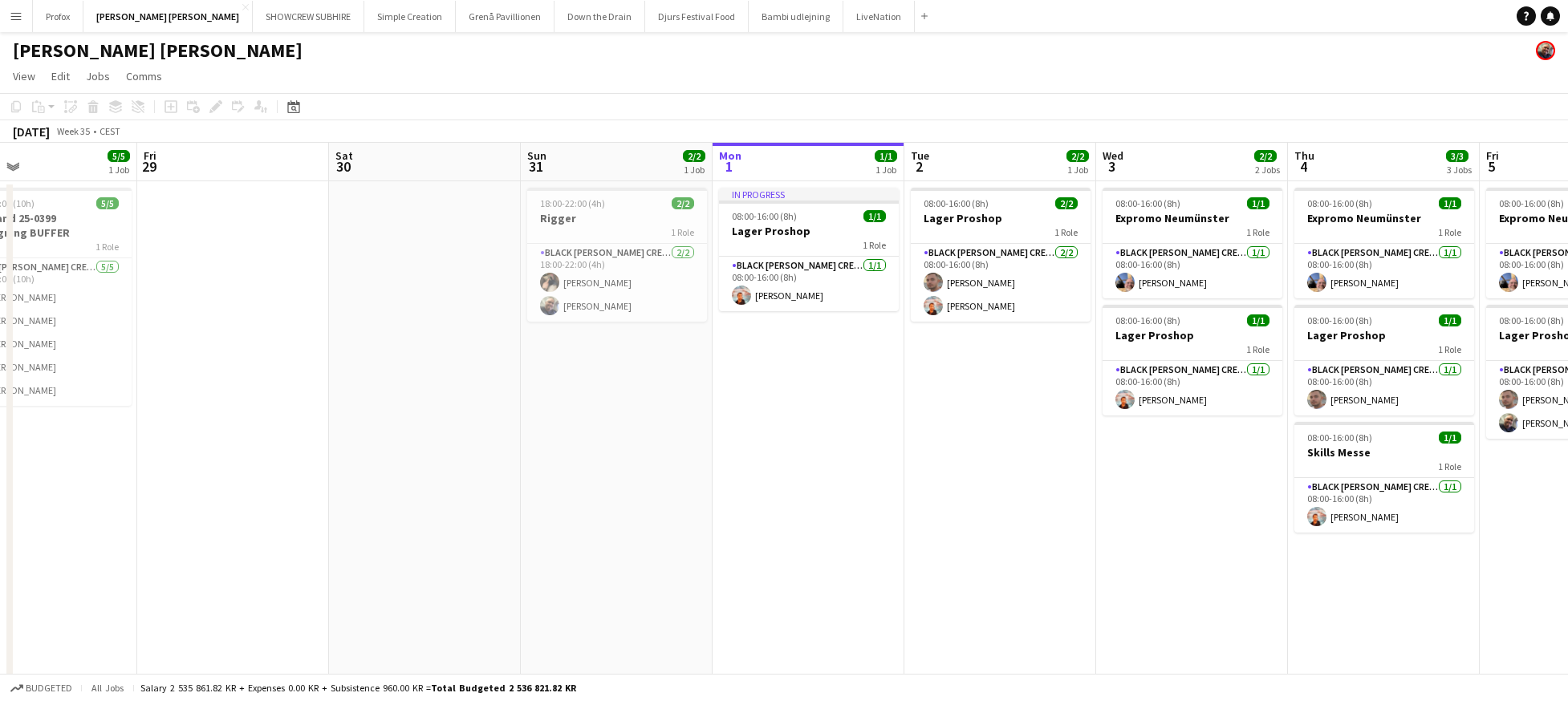
drag, startPoint x: 85, startPoint y: 164, endPoint x: 607, endPoint y: 180, distance: 522.2
click at [607, 180] on app-calendar-viewport "Tue 26 6/6 2 Jobs Wed 27 5/5 1 Job Thu 28 5/5 1 Job Fri 29 Sat 30 Sun 31 2/2 1 …" at bounding box center [784, 421] width 1568 height 557
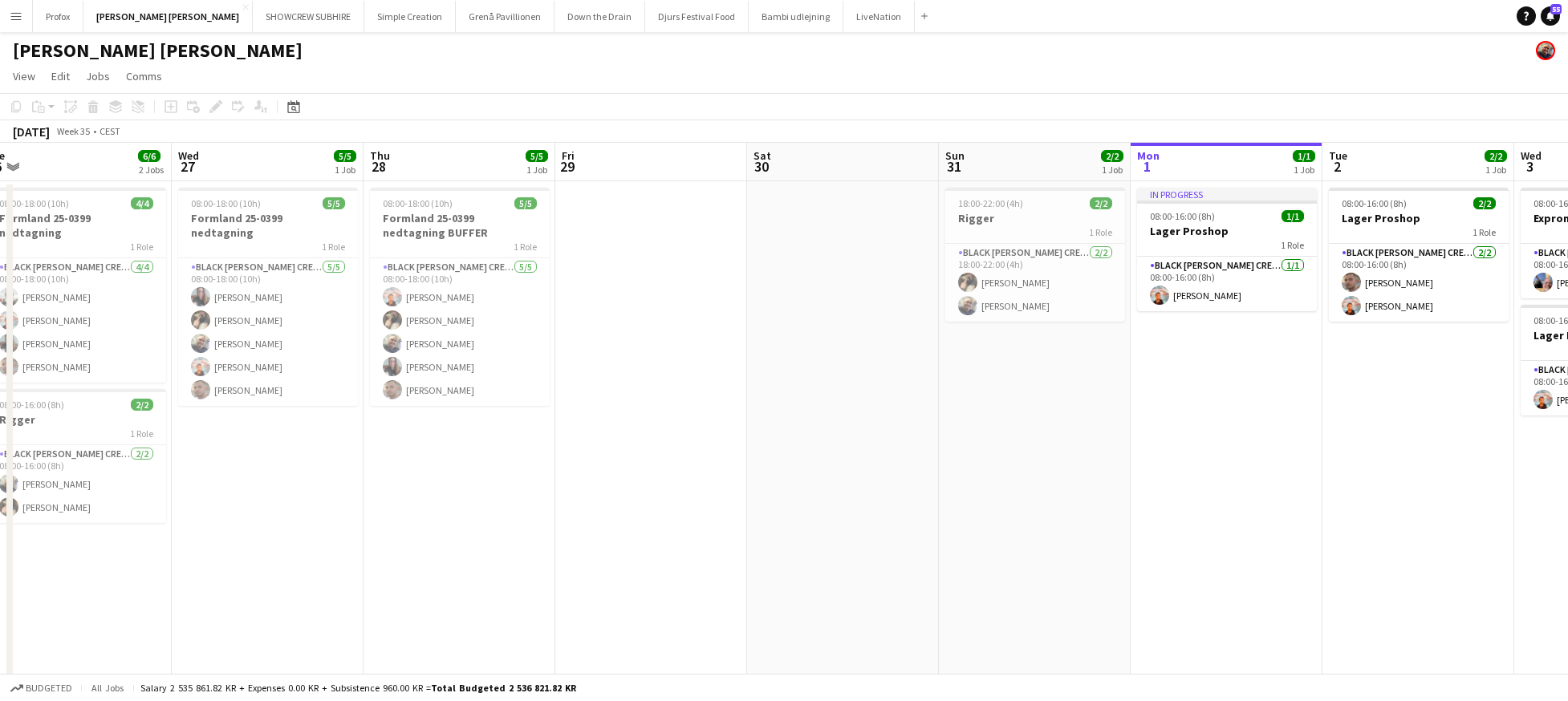
drag, startPoint x: 458, startPoint y: 169, endPoint x: 603, endPoint y: 169, distance: 145.0
click at [876, 158] on app-calendar-viewport "Sun 24 1/1 1 Job Mon 25 4/4 1 Job Tue 26 6/6 2 Jobs Wed 27 5/5 1 Job Thu 28 5/5…" at bounding box center [784, 421] width 1568 height 557
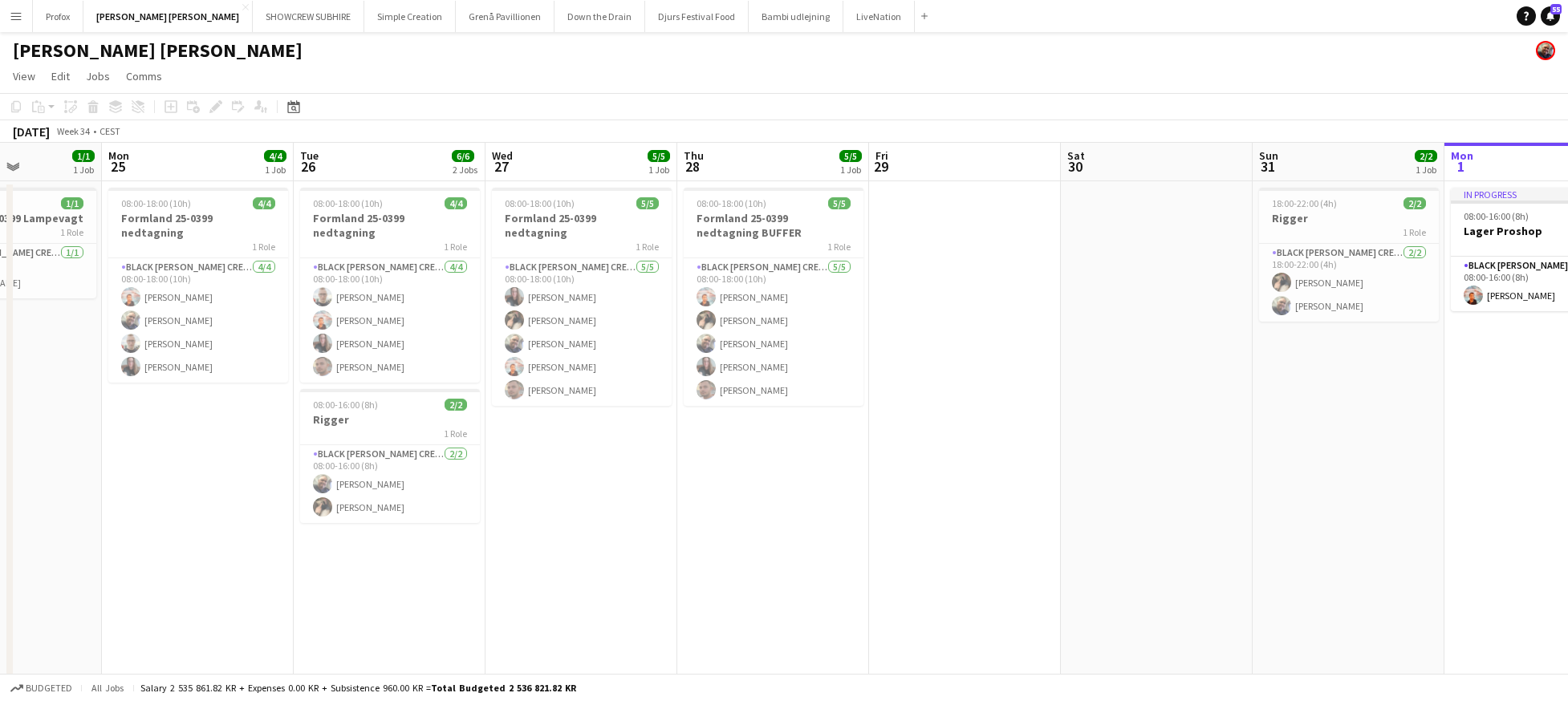
scroll to position [0, 474]
drag, startPoint x: 415, startPoint y: 168, endPoint x: 730, endPoint y: 159, distance: 315.1
click at [730, 159] on app-calendar-viewport "Fri 22 4/4 1 Job Sat 23 4/4 1 Job Sun 24 1/1 1 Job Mon 25 4/4 1 Job Tue 26 6/6 …" at bounding box center [784, 421] width 1568 height 557
